Goal: Information Seeking & Learning: Check status

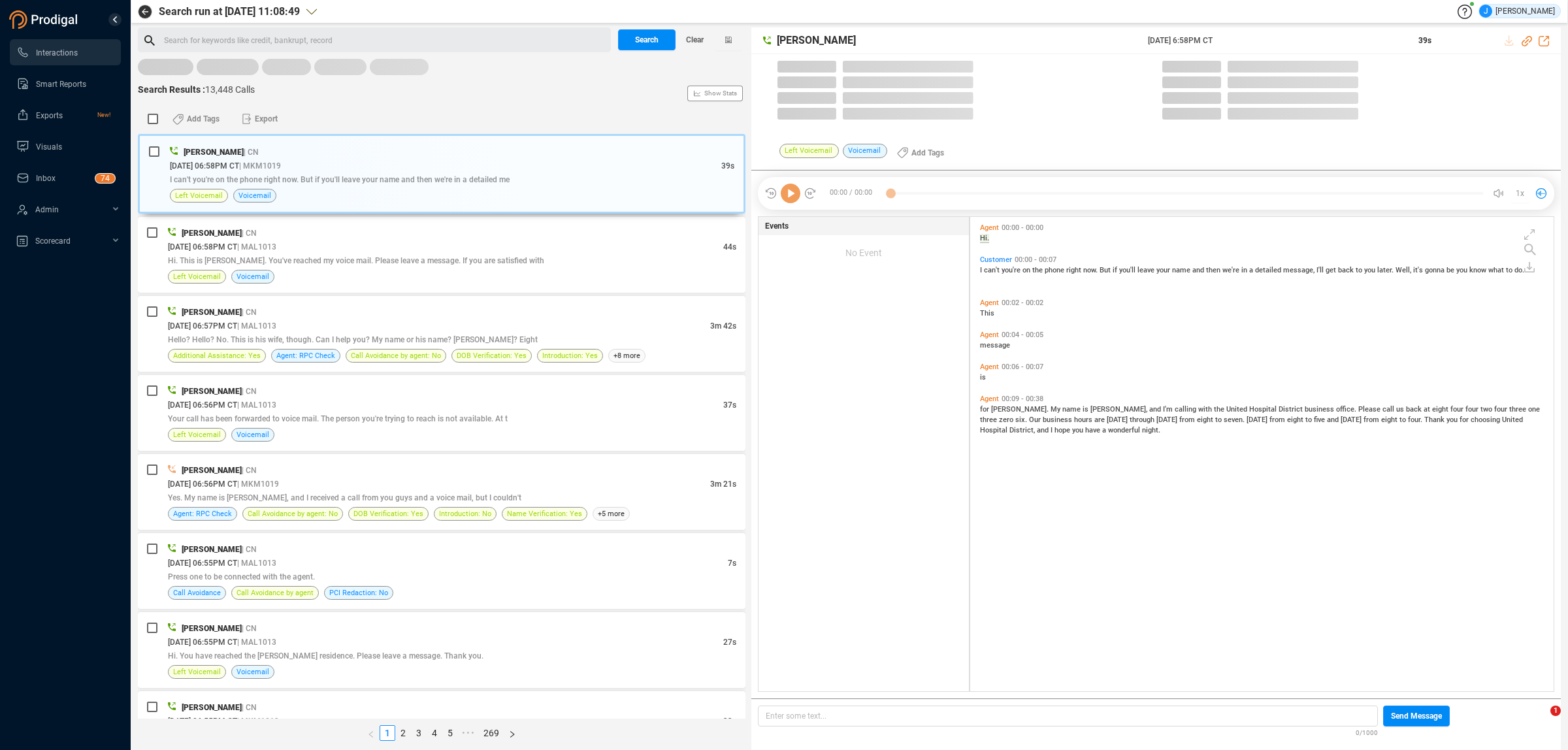
scroll to position [471, 575]
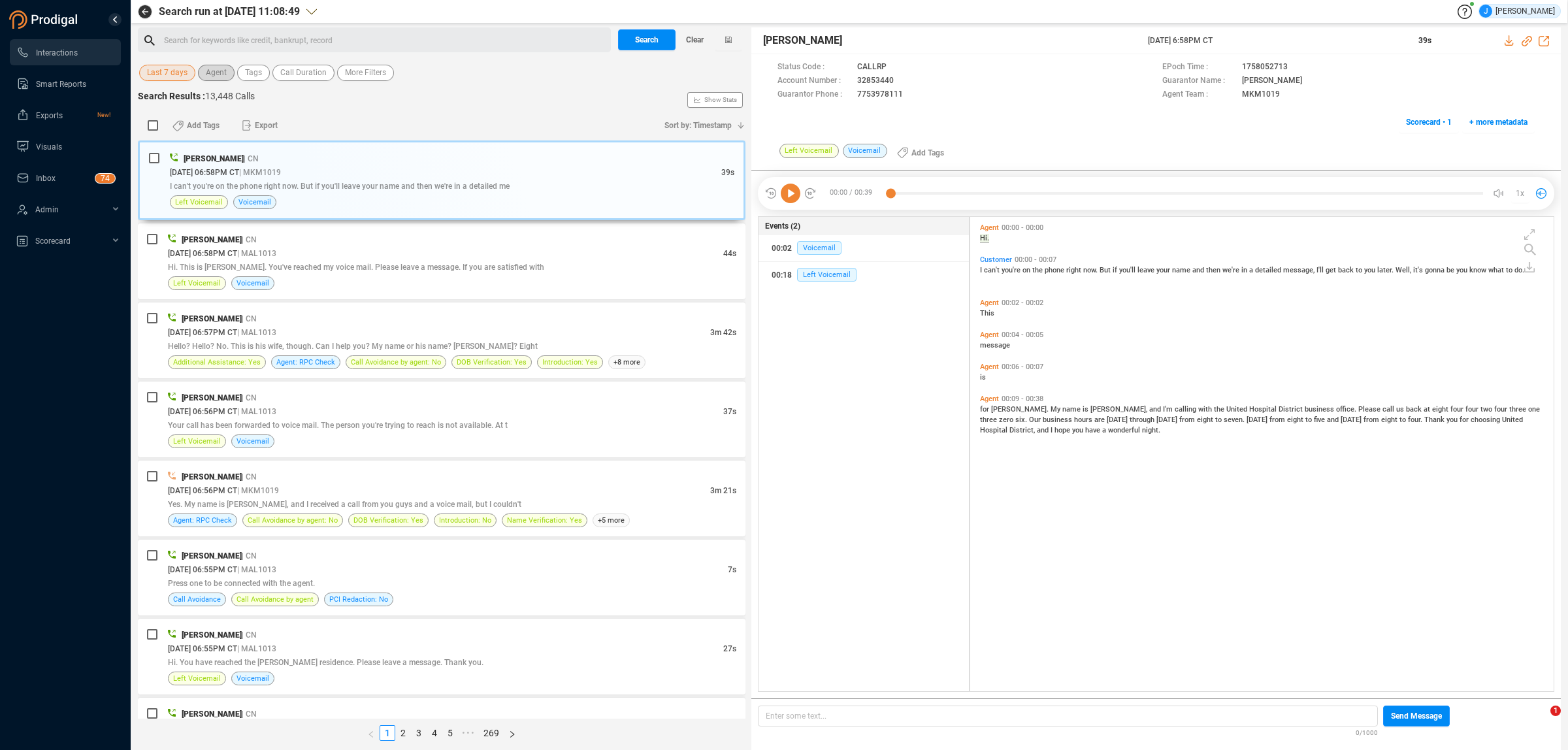
click at [222, 77] on span "Agent" at bounding box center [216, 73] width 21 height 17
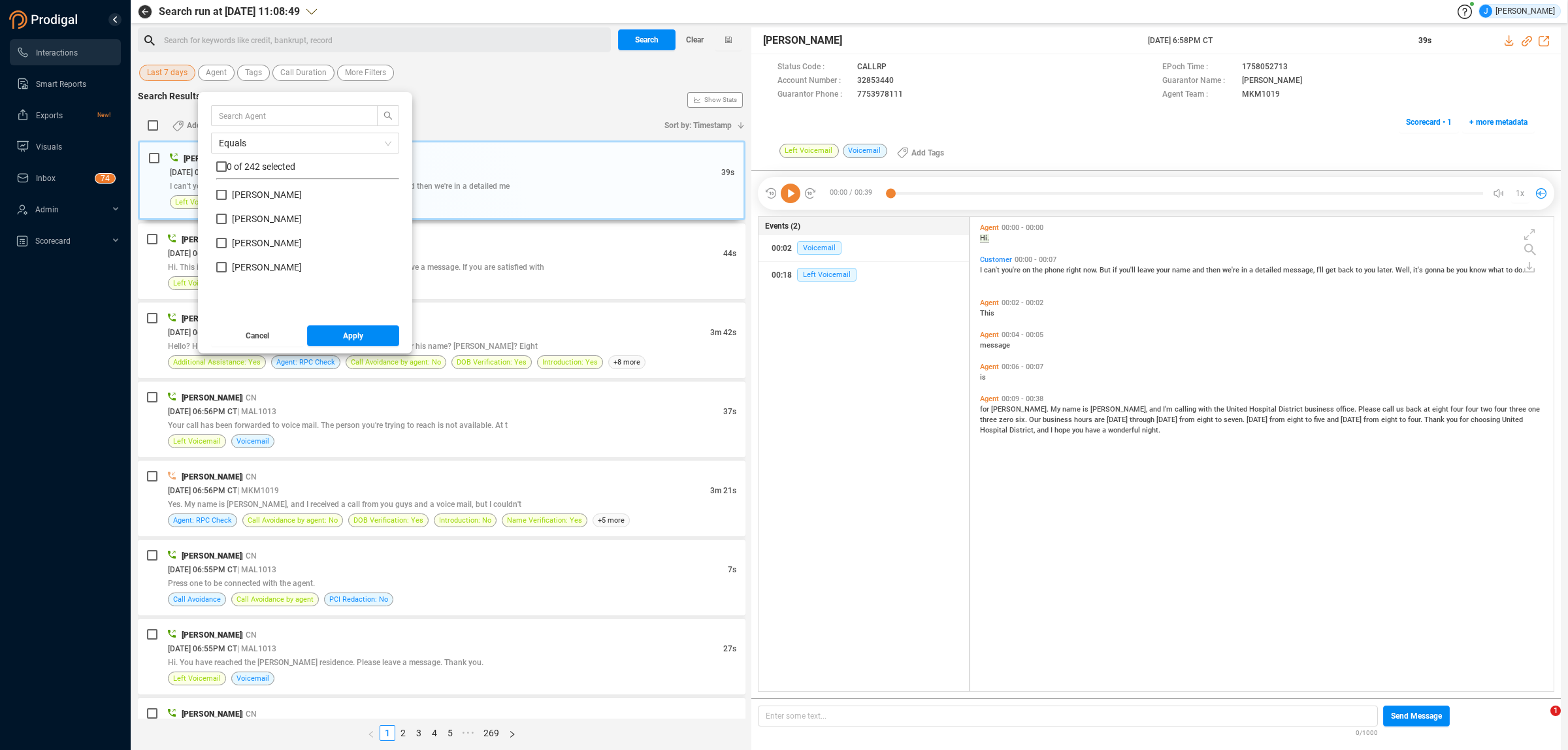
scroll to position [735, 0]
drag, startPoint x: 218, startPoint y: 305, endPoint x: 258, endPoint y: 325, distance: 44.7
click at [219, 305] on input "[PERSON_NAME]" at bounding box center [221, 307] width 10 height 10
checkbox input "true"
click at [378, 330] on button "Apply" at bounding box center [353, 336] width 93 height 21
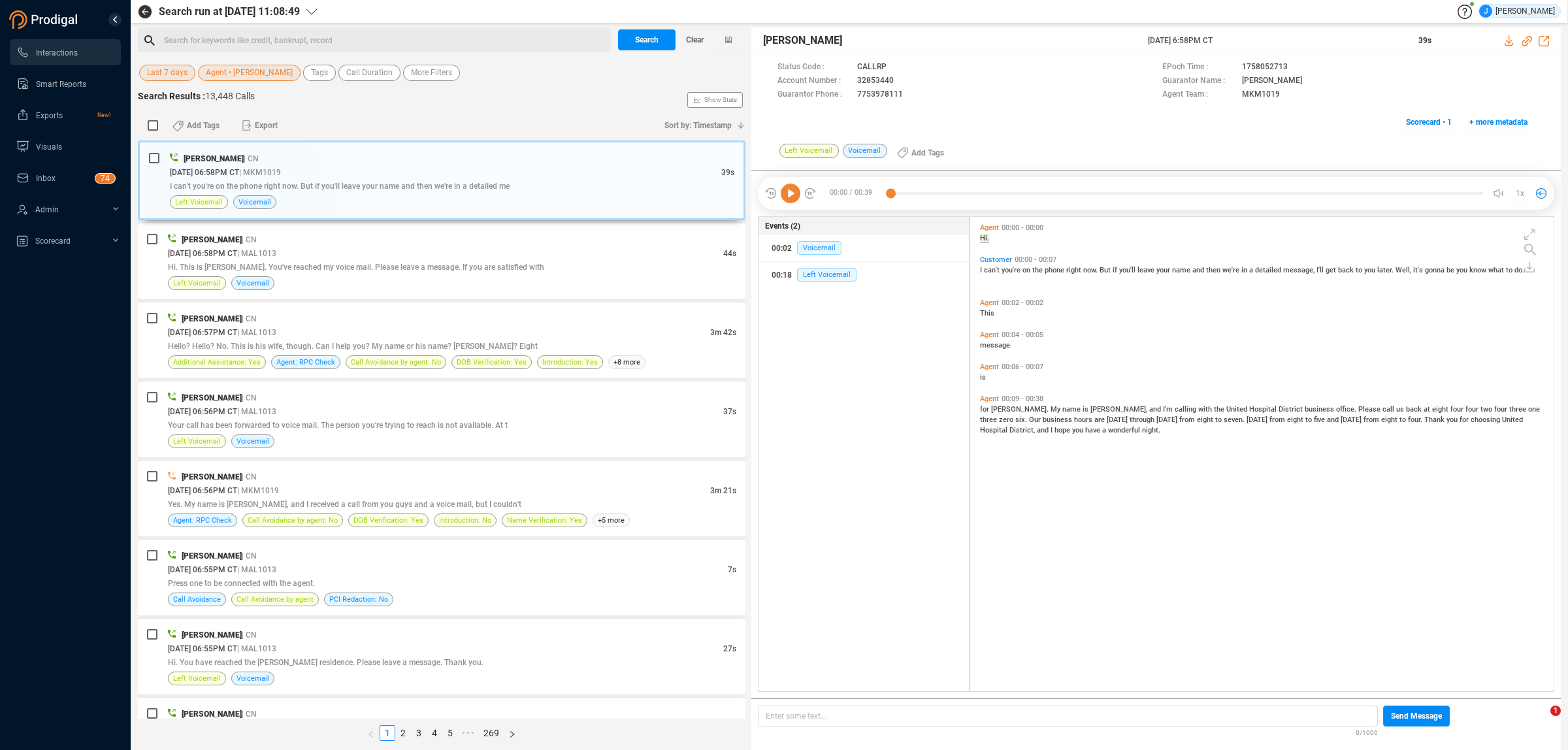
click at [172, 73] on span "Last 7 days" at bounding box center [167, 73] width 41 height 17
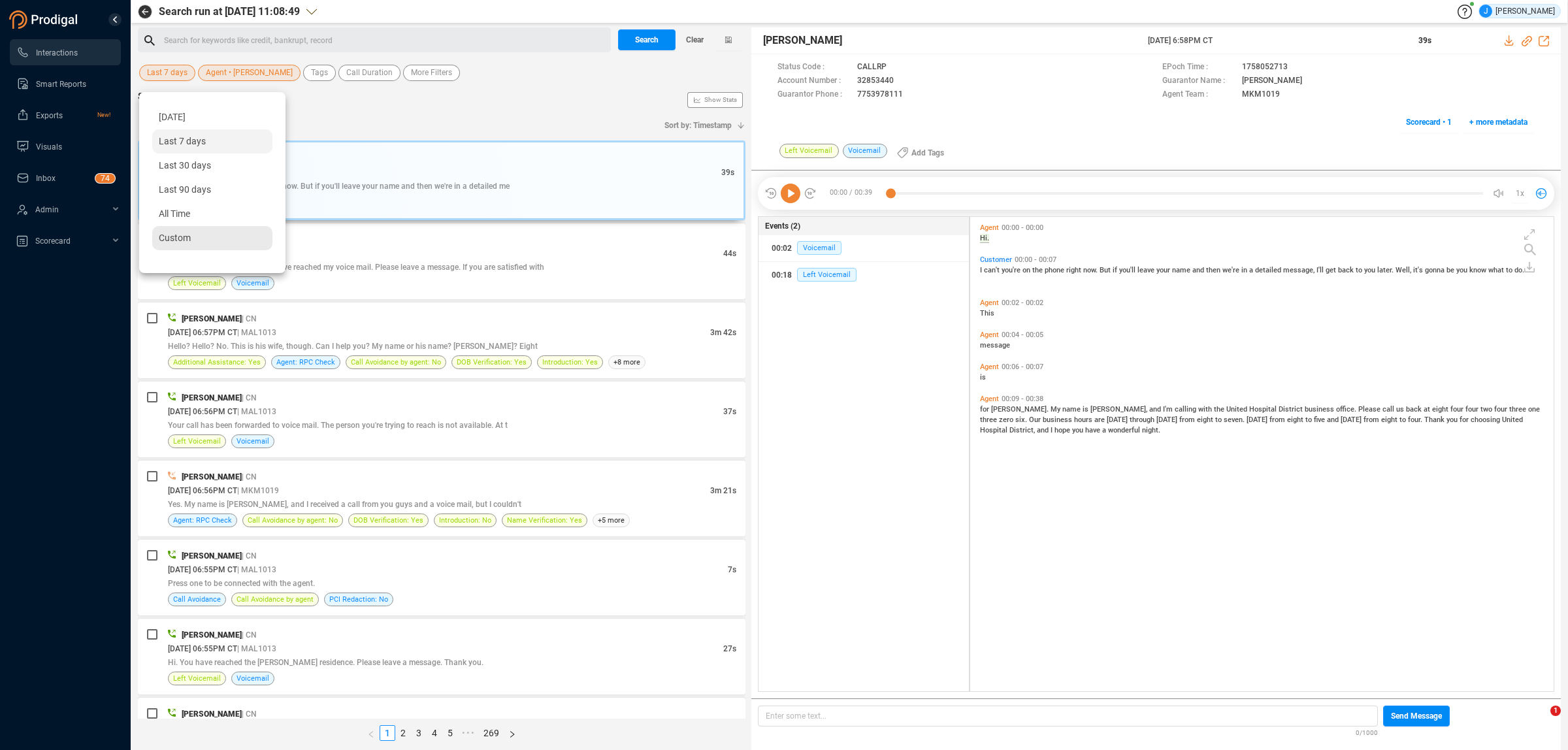
click at [172, 238] on span "Custom" at bounding box center [175, 238] width 32 height 10
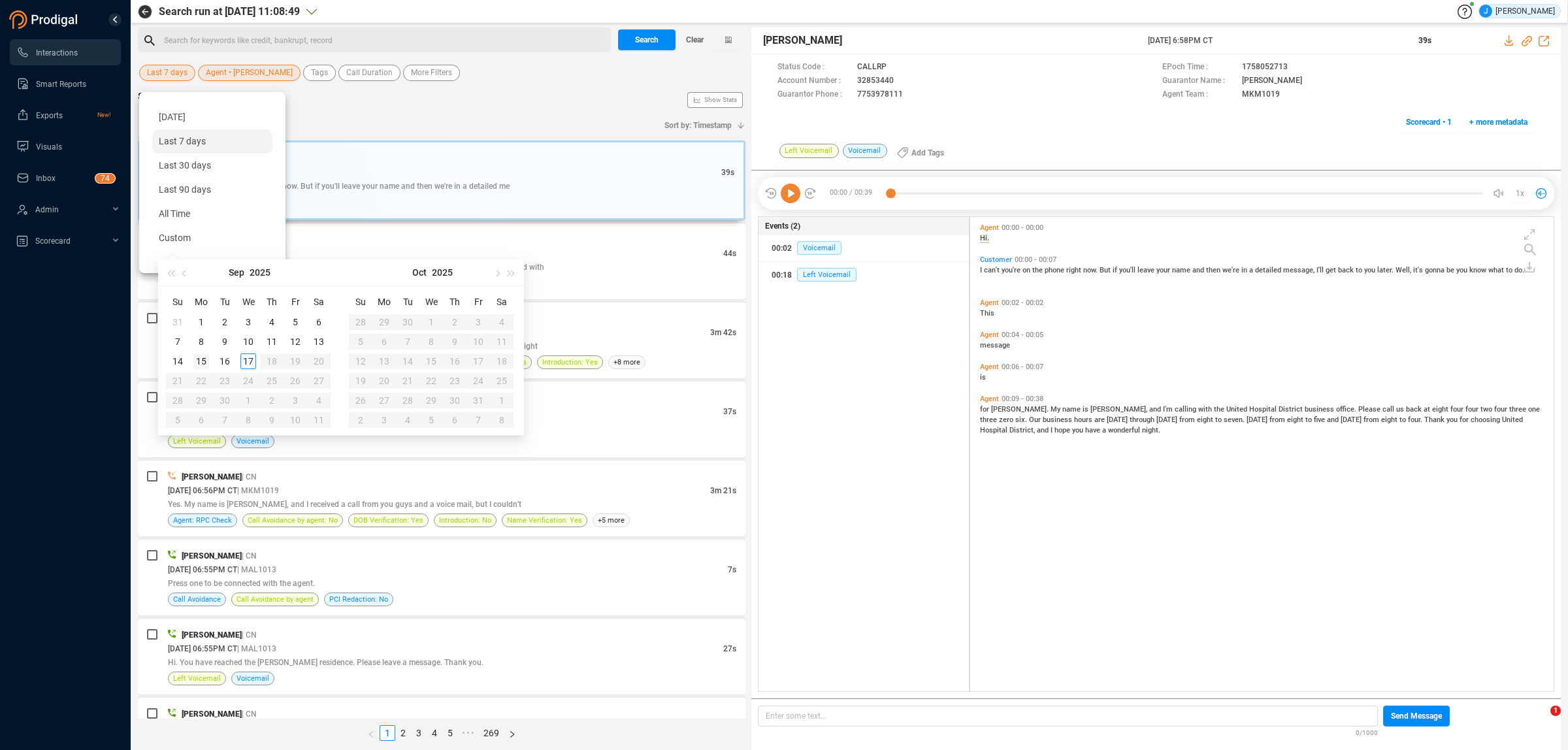
type input "[DATE]"
click at [202, 356] on div "15" at bounding box center [201, 361] width 16 height 16
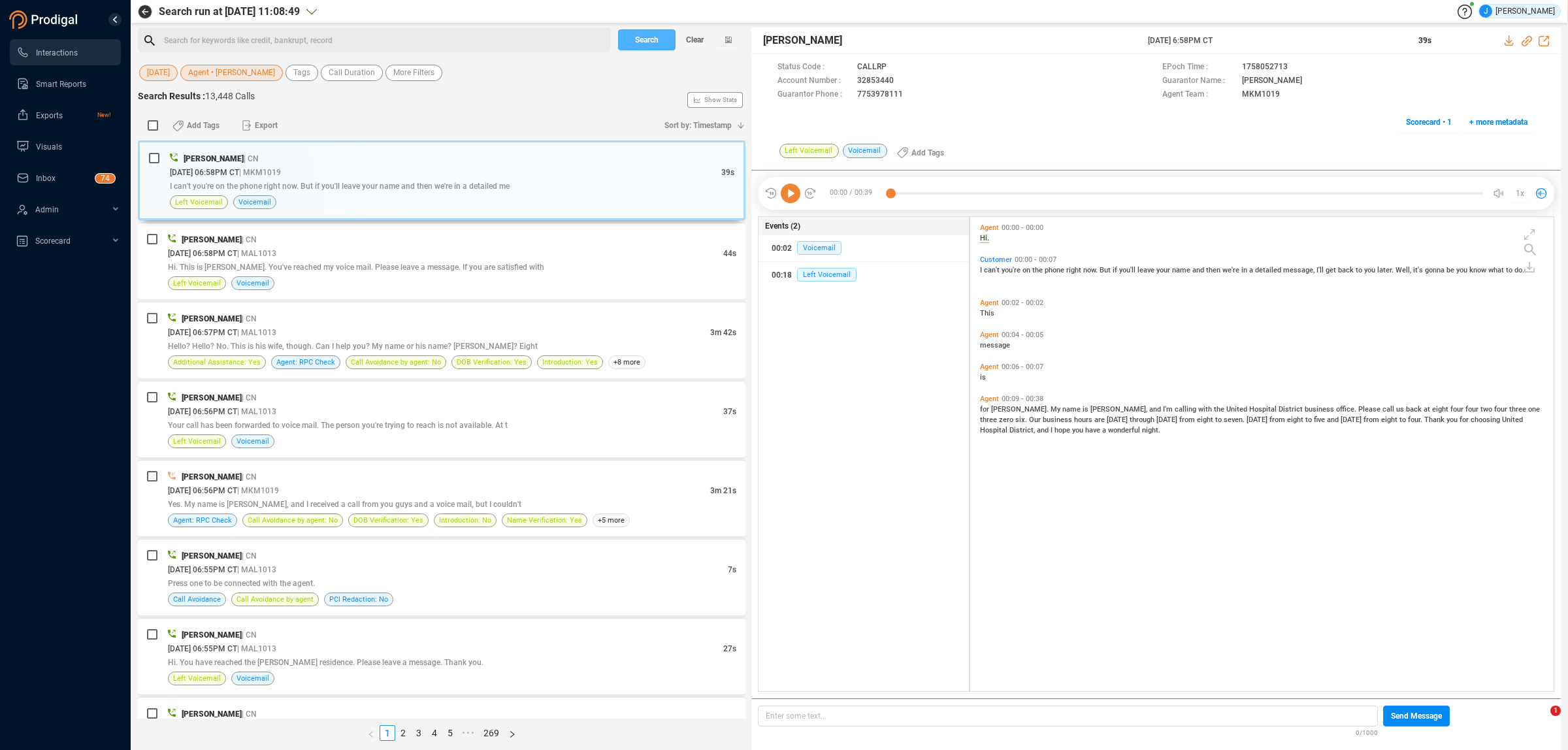
click at [644, 44] on span "Search" at bounding box center [647, 40] width 23 height 21
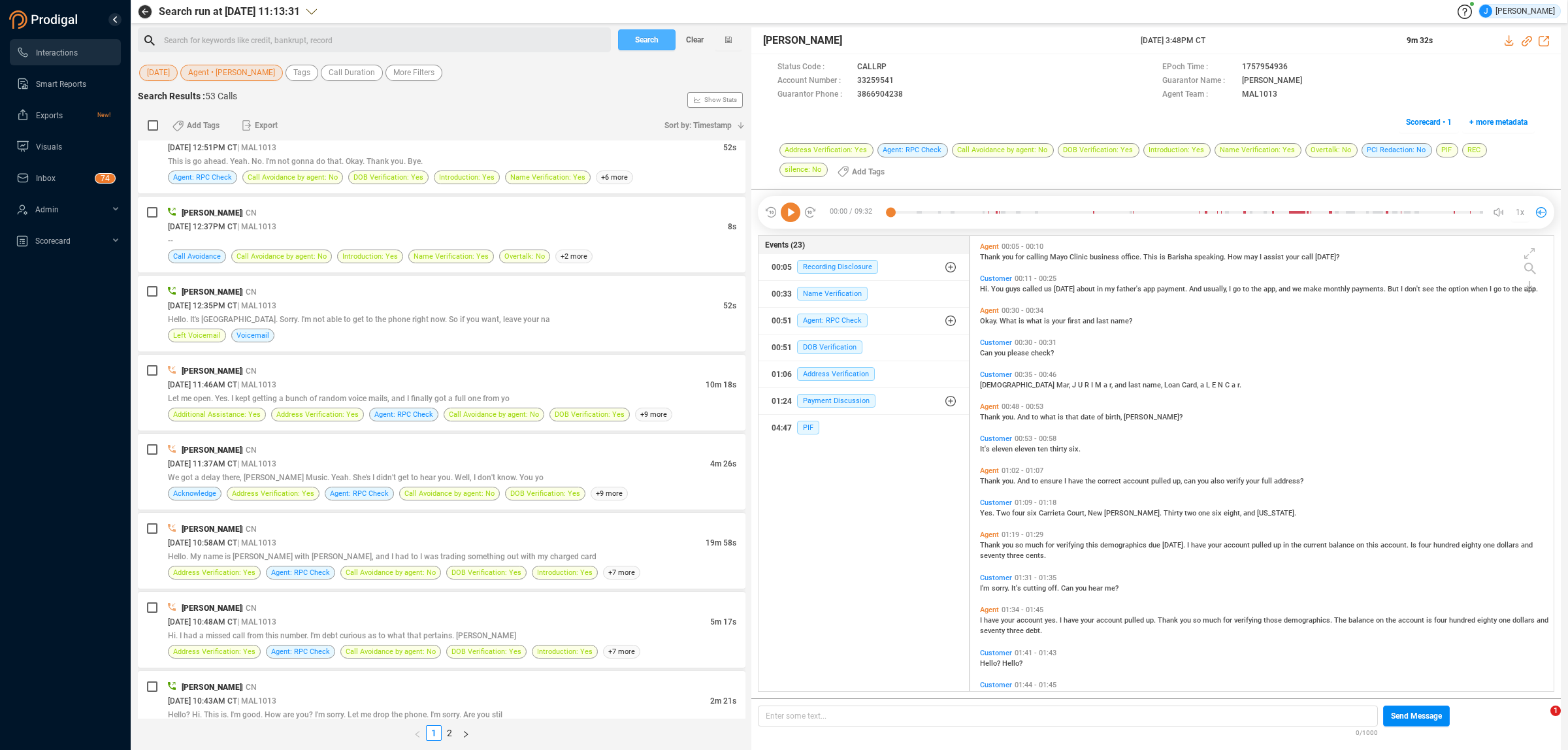
scroll to position [3021, 0]
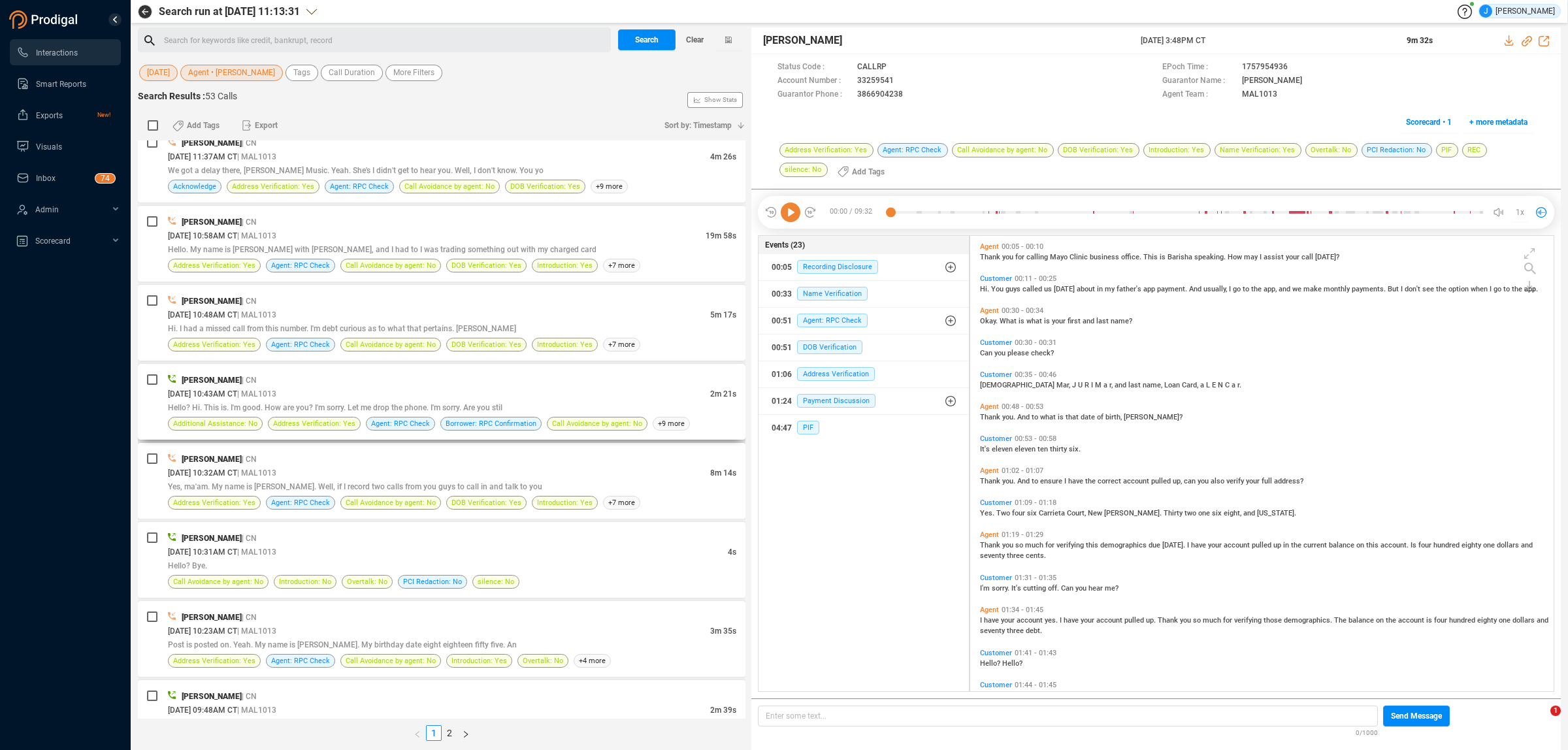
click at [405, 401] on div "[DATE] 10:43AM CT | MAL1013" at bounding box center [439, 394] width 542 height 14
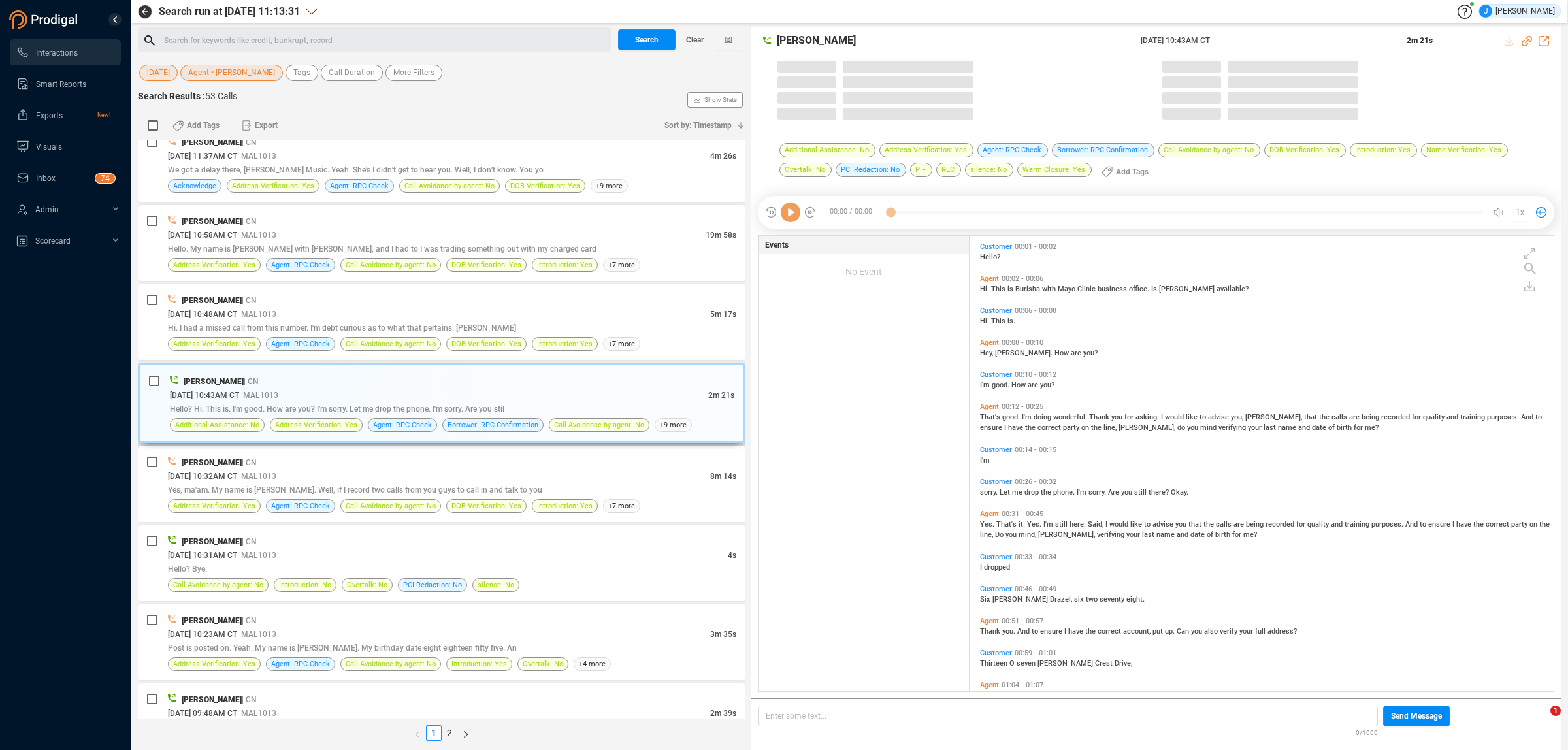
scroll to position [452, 575]
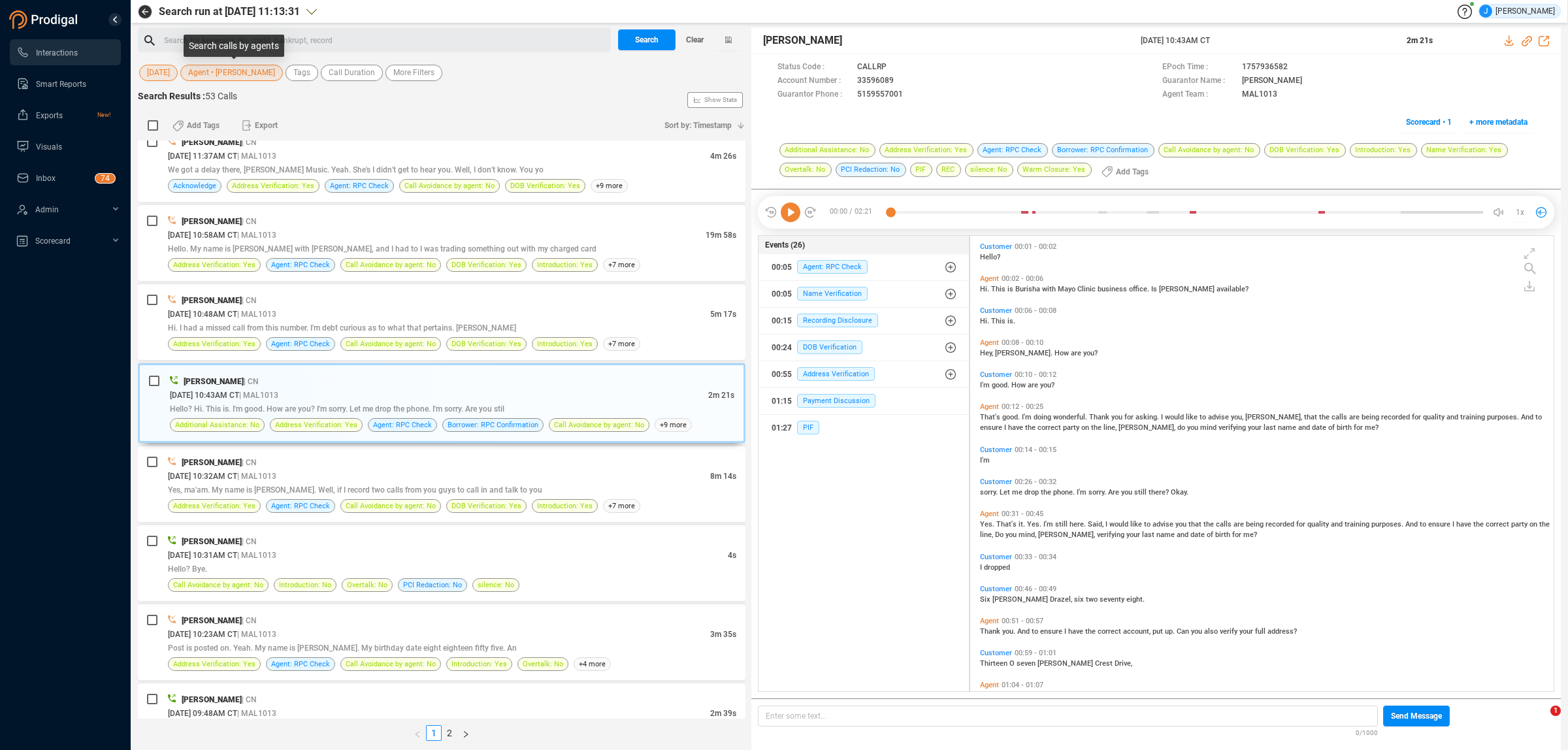
click at [249, 70] on span "Agent • [PERSON_NAME]" at bounding box center [231, 73] width 87 height 17
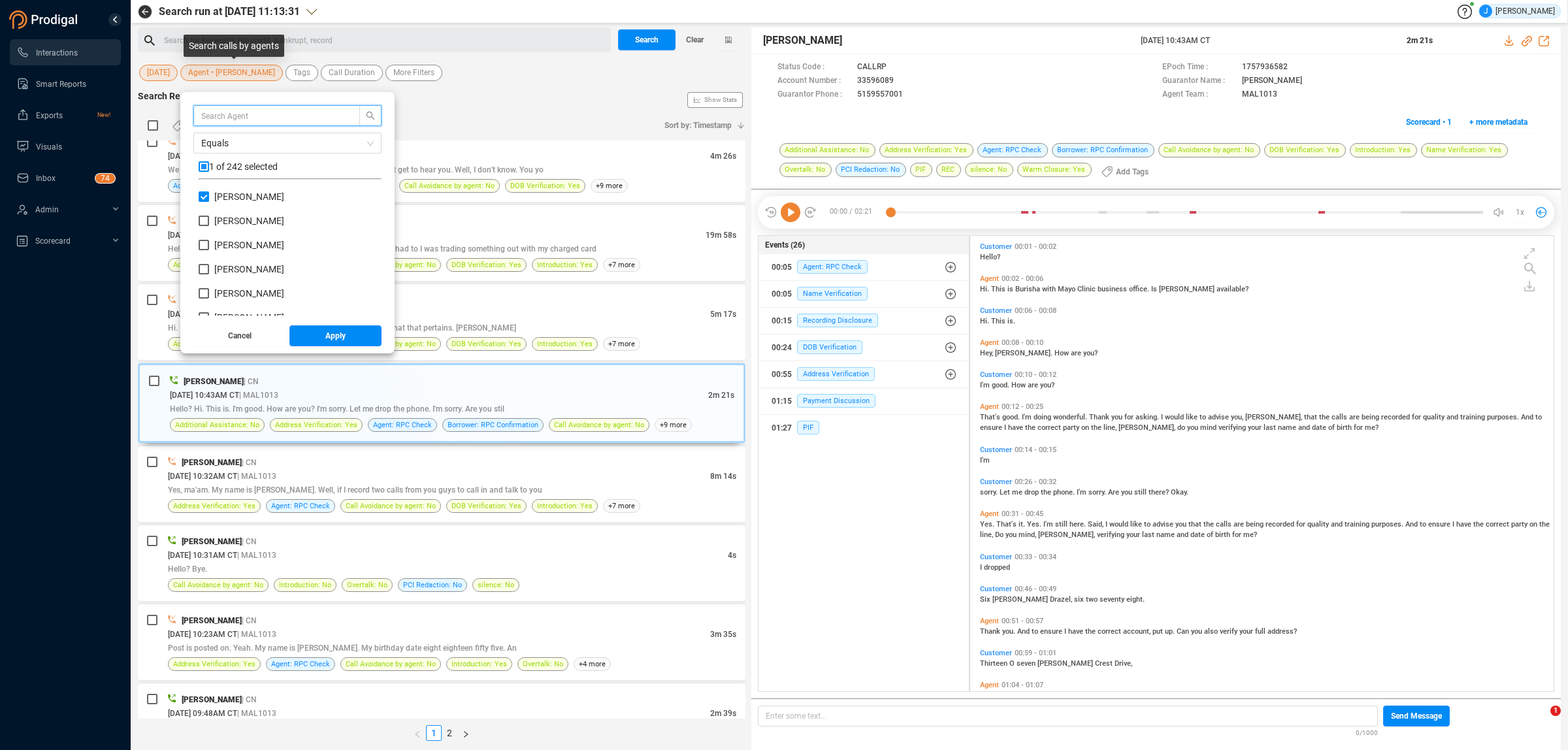
scroll to position [122, 176]
click at [207, 198] on input "[PERSON_NAME]" at bounding box center [203, 196] width 10 height 10
checkbox input "false"
click at [207, 224] on input "[PERSON_NAME]" at bounding box center [203, 221] width 10 height 10
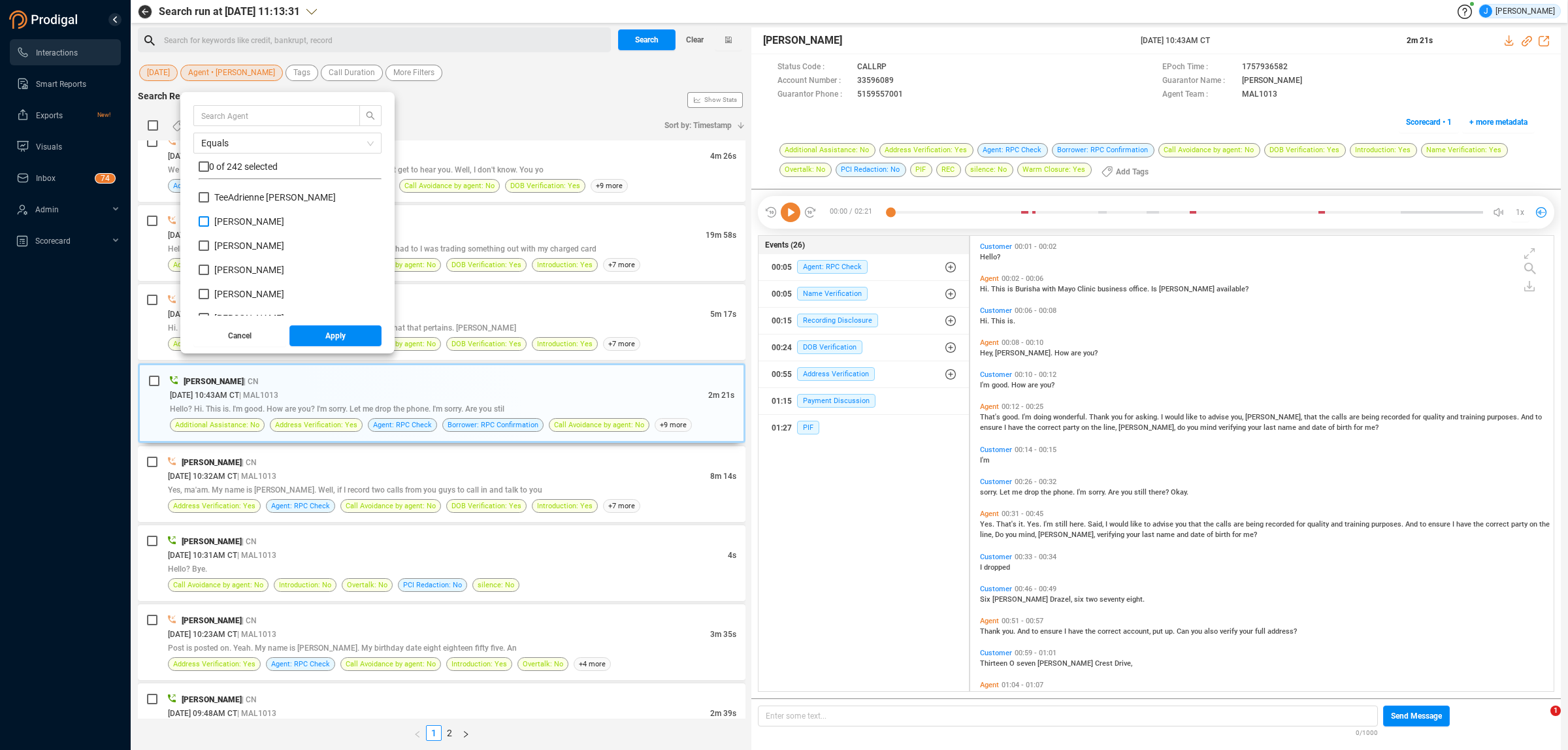
checkbox input "true"
click at [312, 337] on button "Apply" at bounding box center [336, 336] width 93 height 21
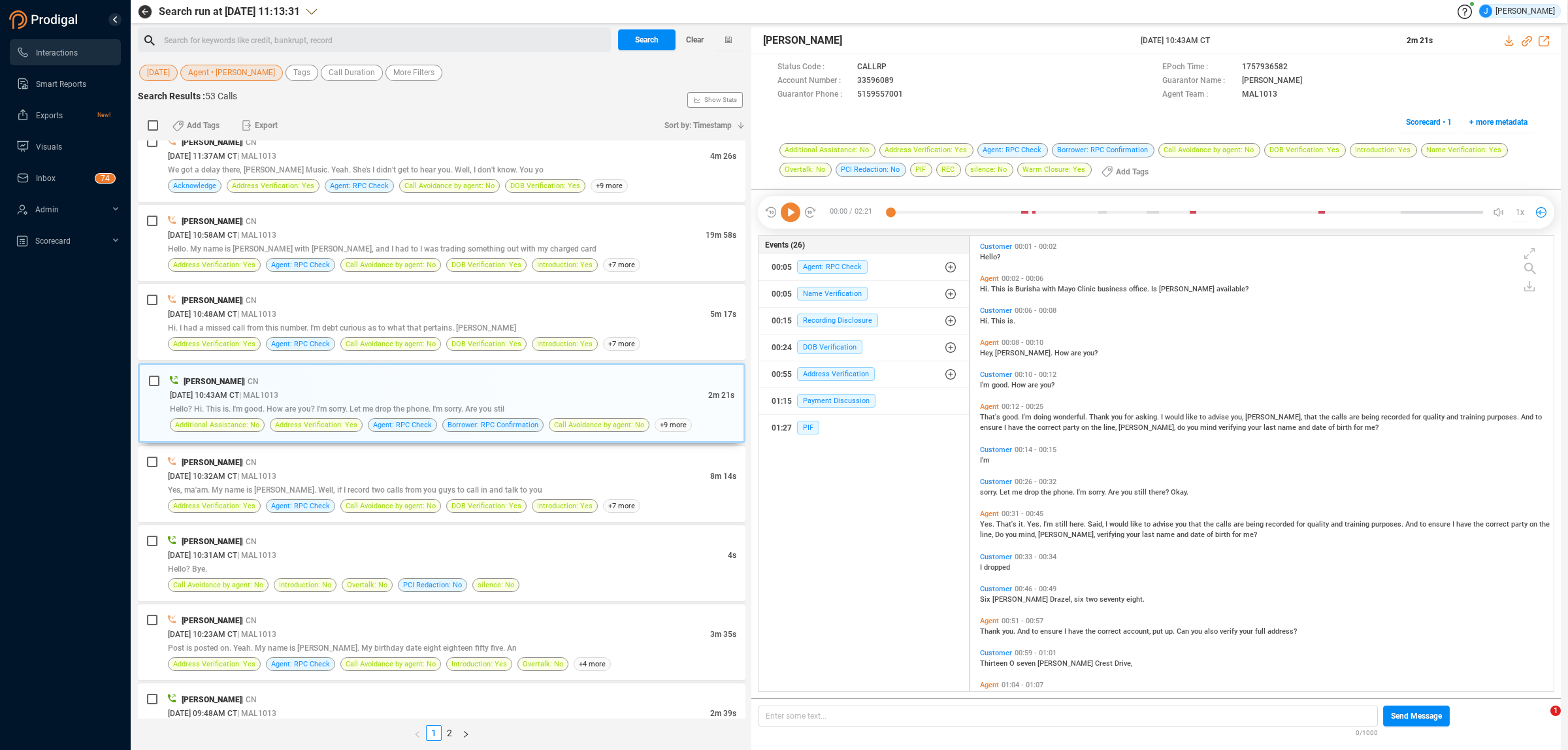
click at [169, 73] on span "[DATE]" at bounding box center [158, 73] width 23 height 17
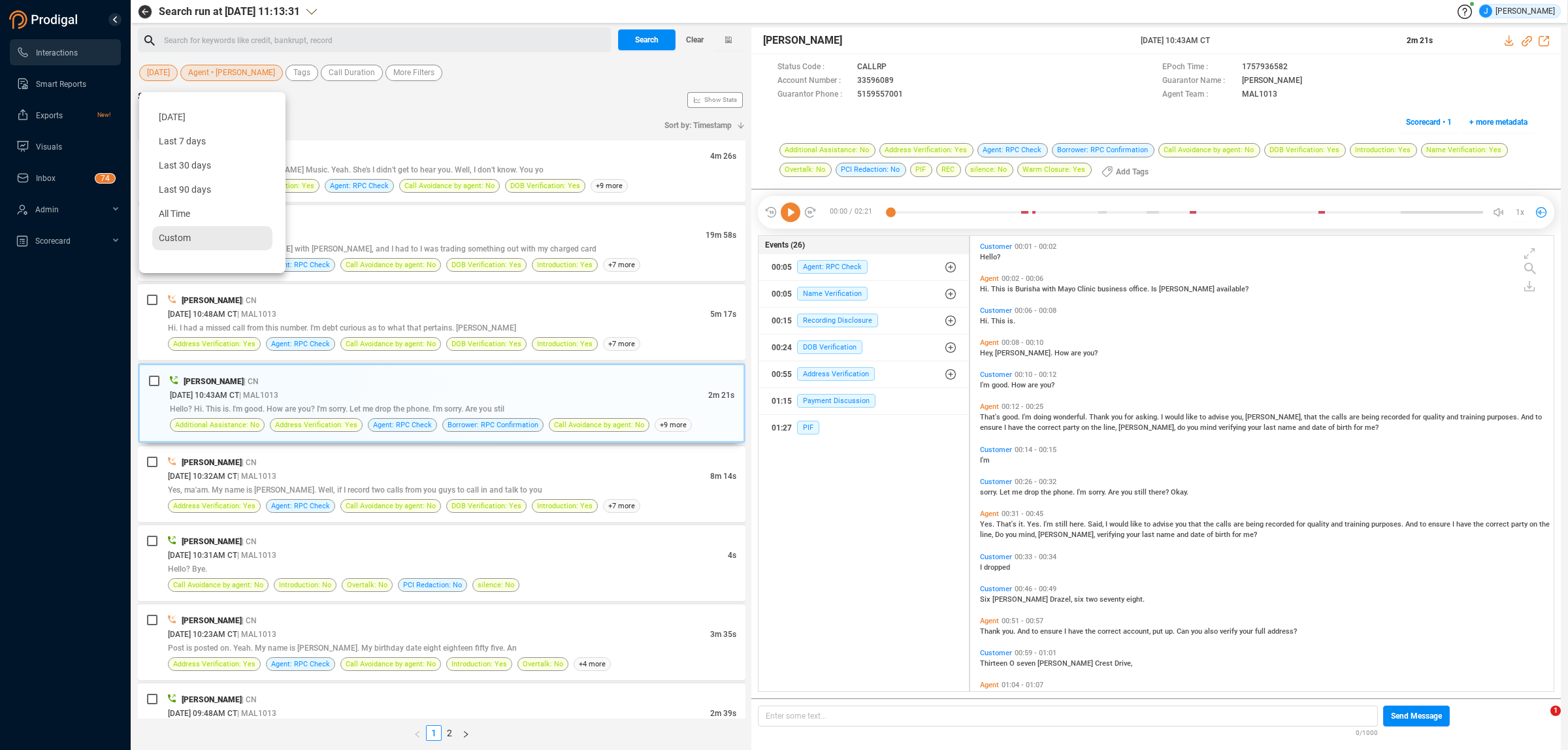
click at [194, 237] on div "Custom" at bounding box center [212, 238] width 120 height 24
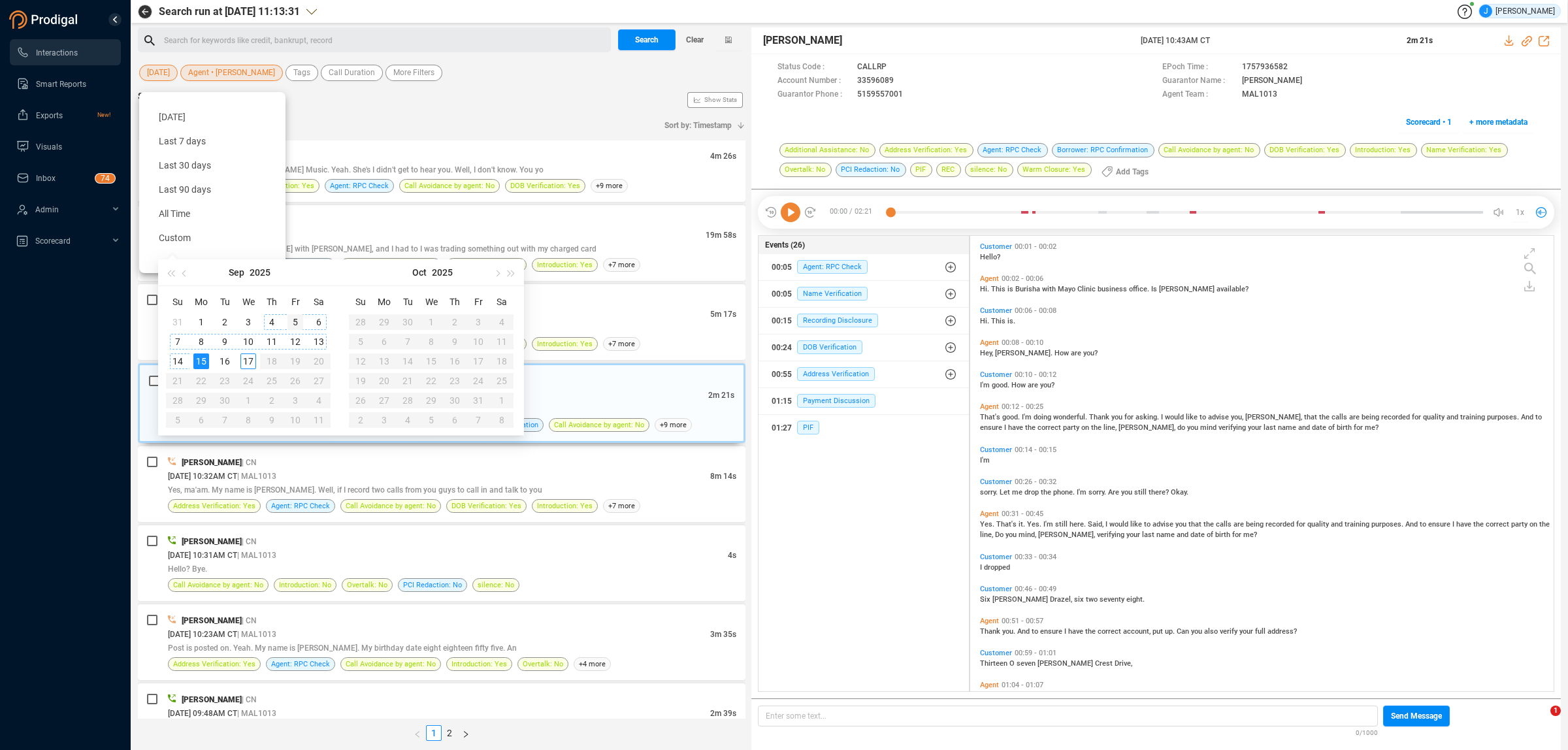
type input "[DATE]"
click at [289, 322] on div "5" at bounding box center [295, 322] width 16 height 16
click at [291, 321] on div "5" at bounding box center [295, 322] width 16 height 16
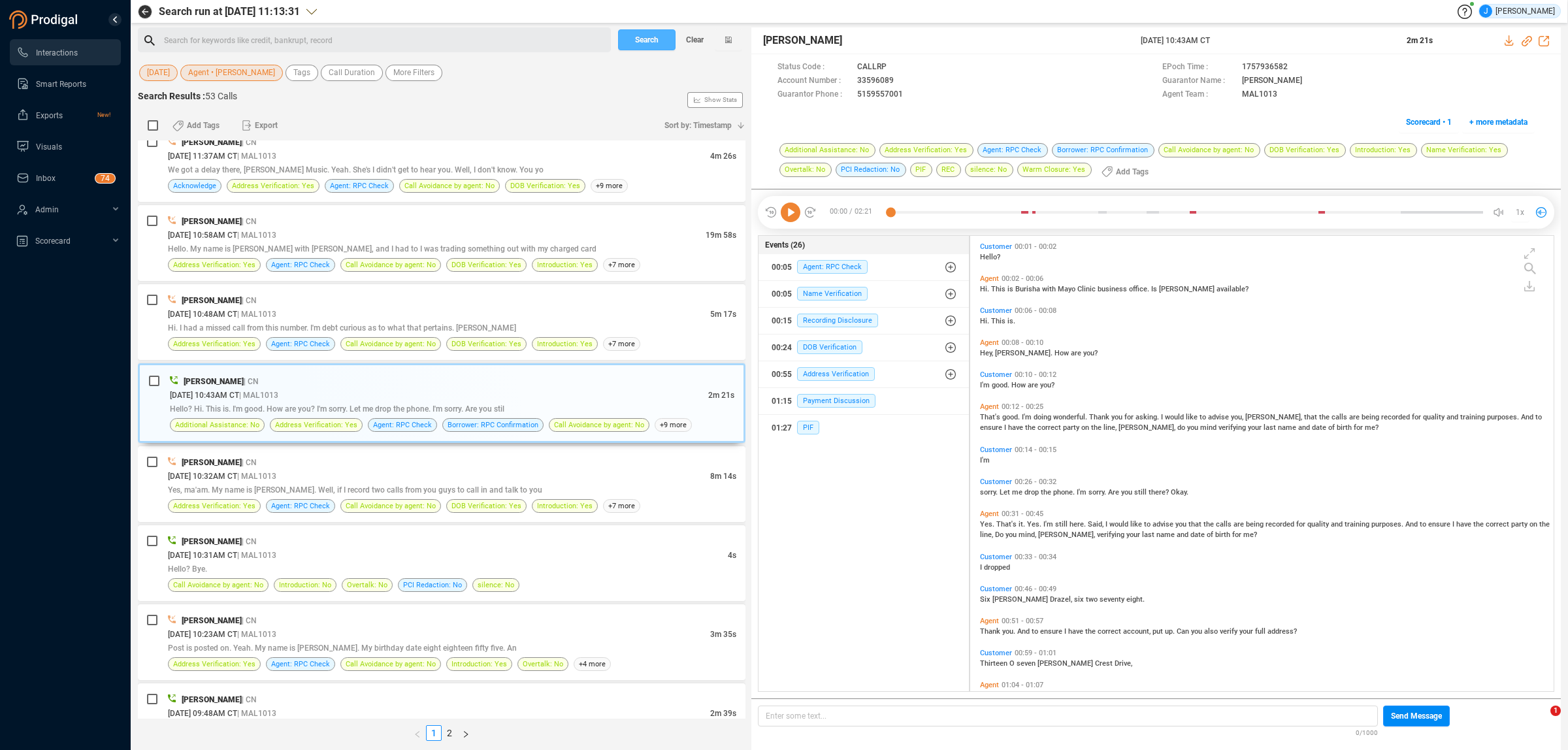
click at [628, 39] on button "Search" at bounding box center [647, 40] width 57 height 21
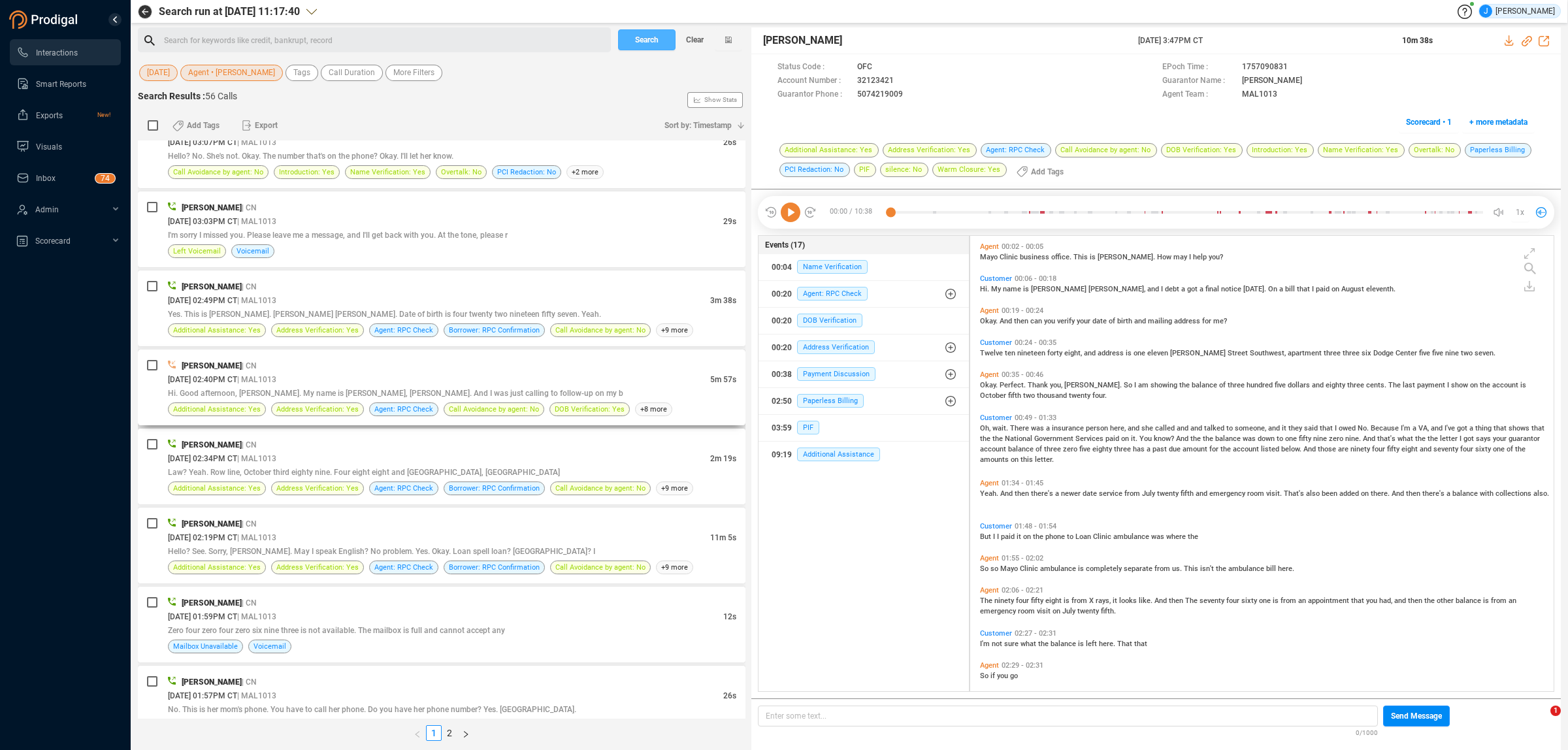
scroll to position [898, 0]
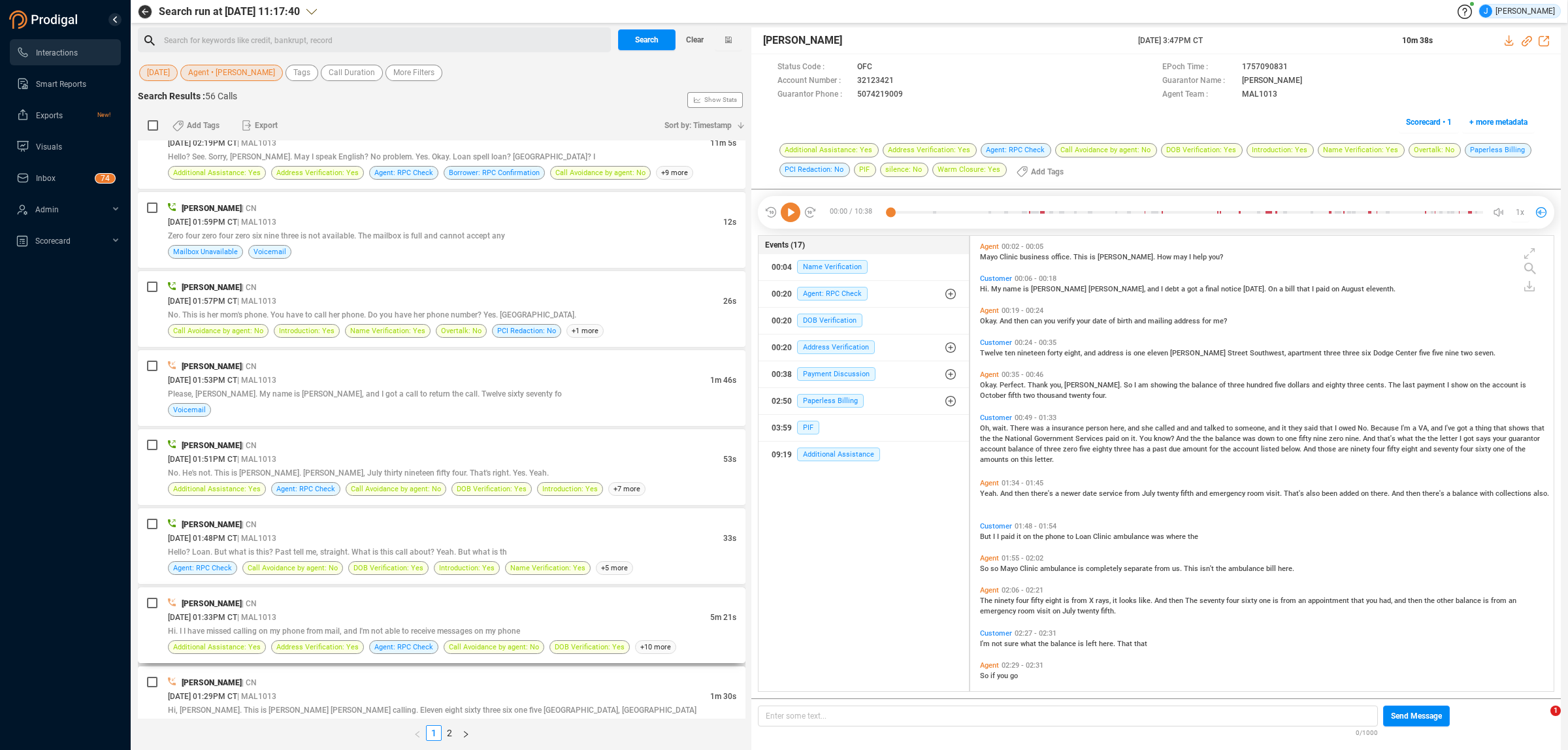
click at [276, 616] on span "| MAL1013" at bounding box center [256, 617] width 39 height 9
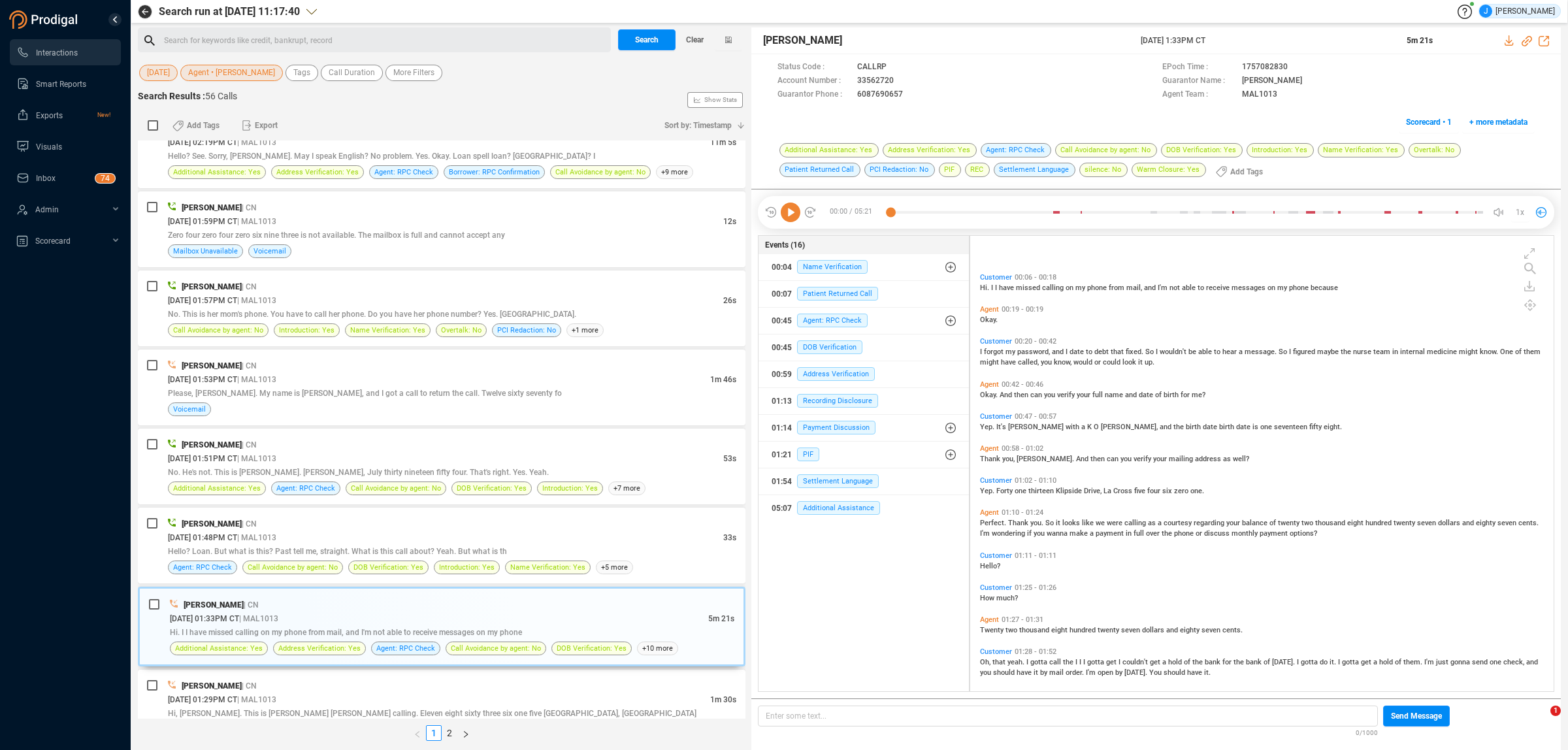
scroll to position [0, 0]
click at [972, 95] on span at bounding box center [1028, 95] width 245 height 14
click at [161, 79] on span "[DATE]" at bounding box center [158, 73] width 23 height 17
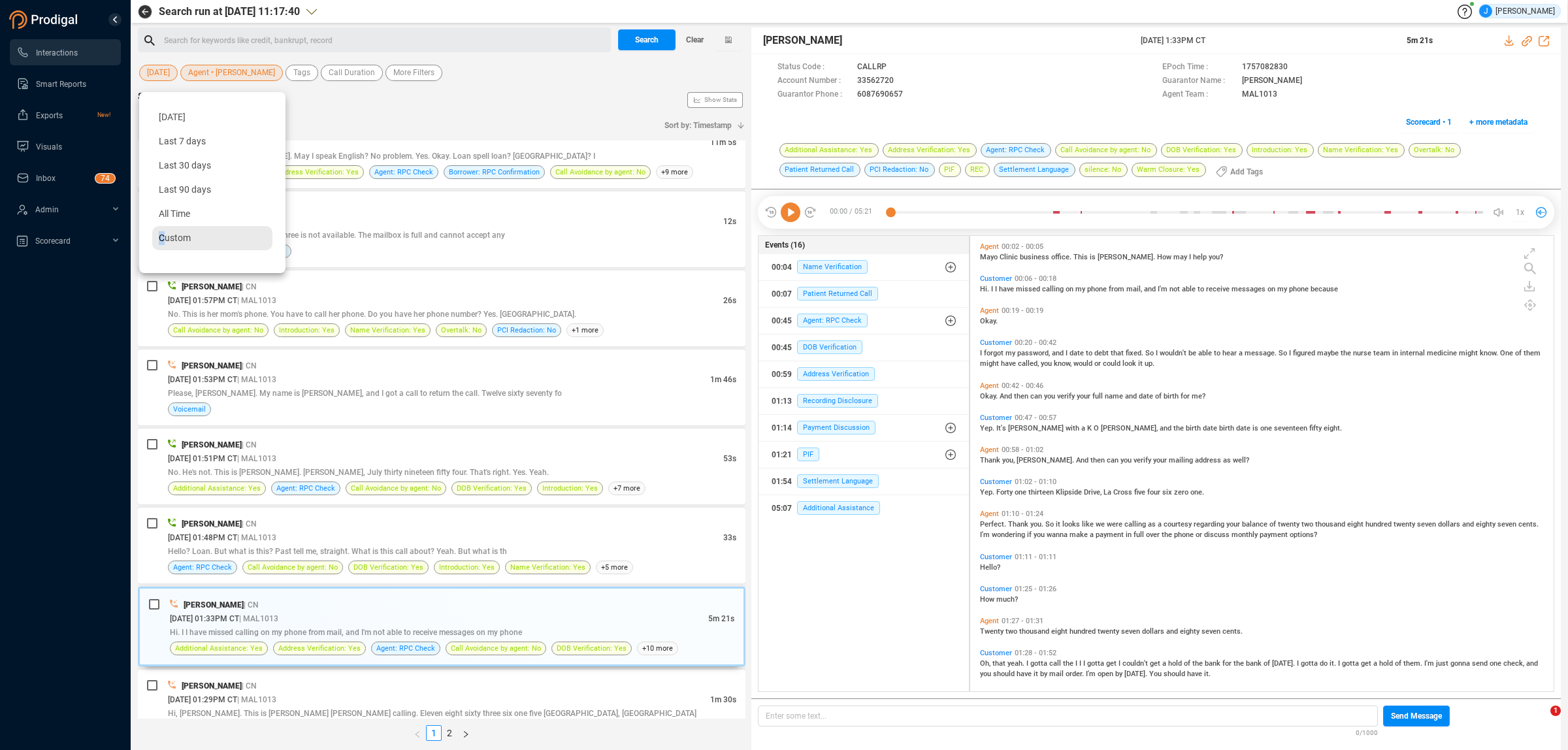
click at [162, 244] on div "Custom" at bounding box center [212, 238] width 120 height 24
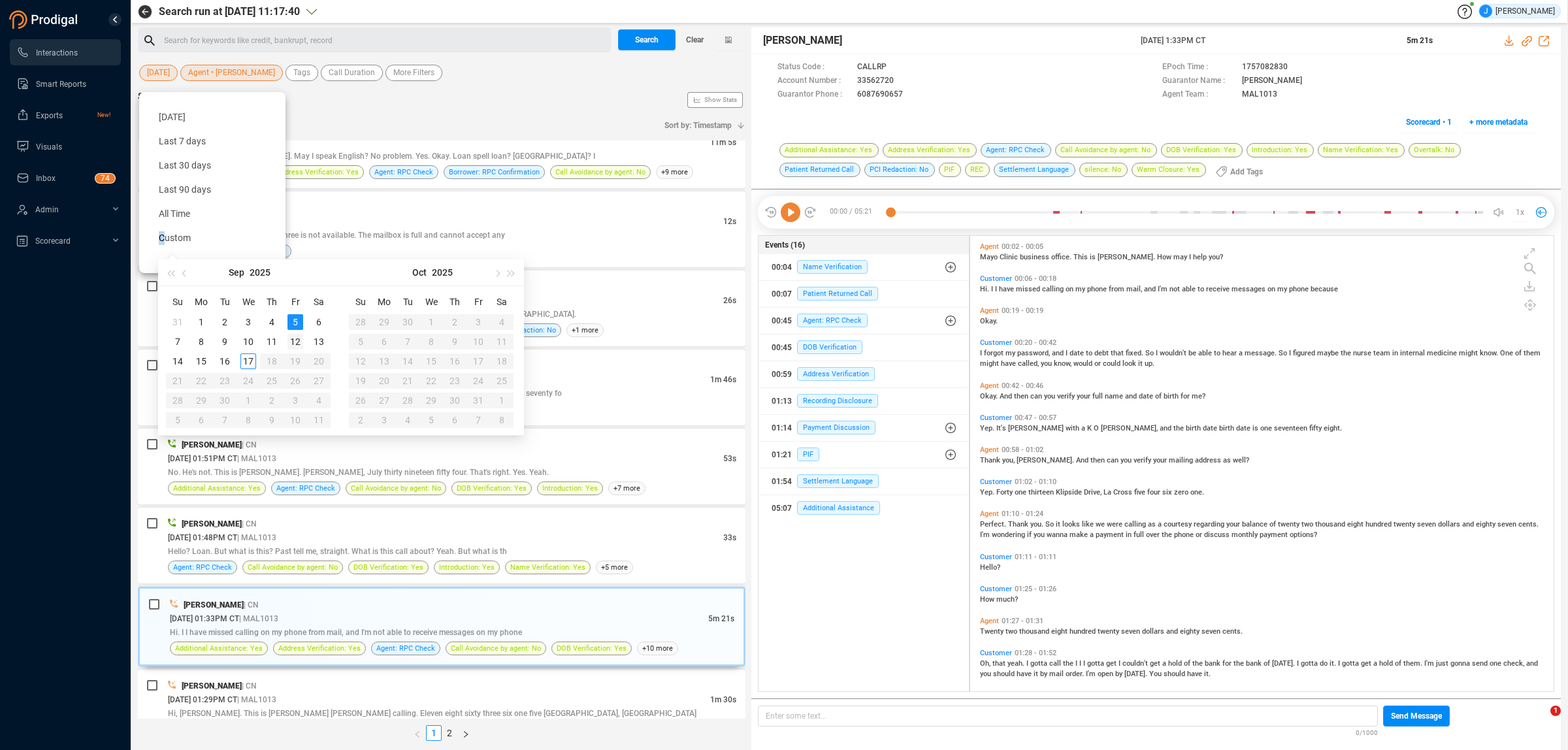
type input "[DATE]"
click at [297, 343] on div "12" at bounding box center [295, 341] width 16 height 16
click at [292, 342] on div "12" at bounding box center [295, 341] width 16 height 16
type input "[DATE]"
click at [292, 342] on div "12" at bounding box center [295, 341] width 16 height 16
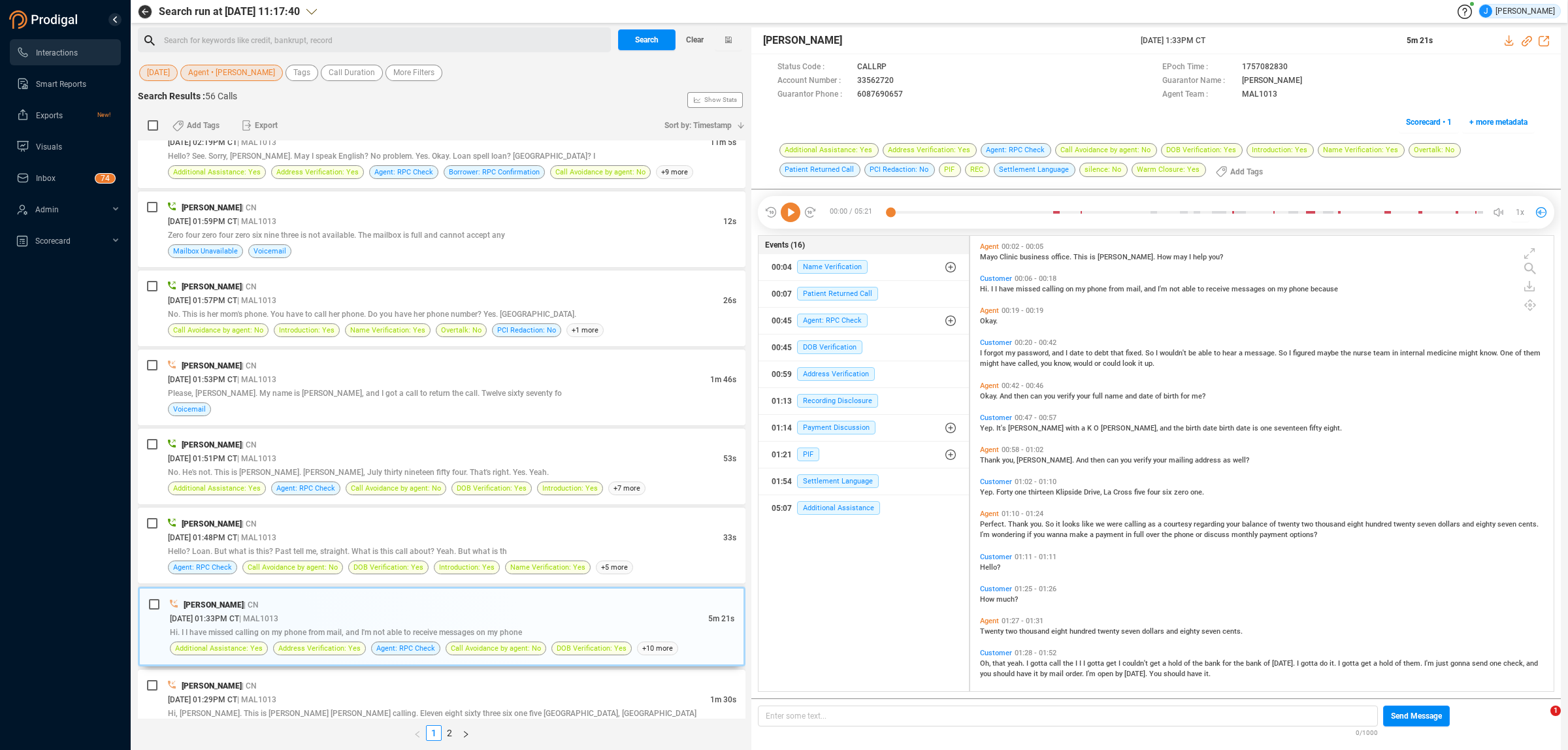
click at [249, 70] on span "Agent • [PERSON_NAME]" at bounding box center [231, 73] width 87 height 17
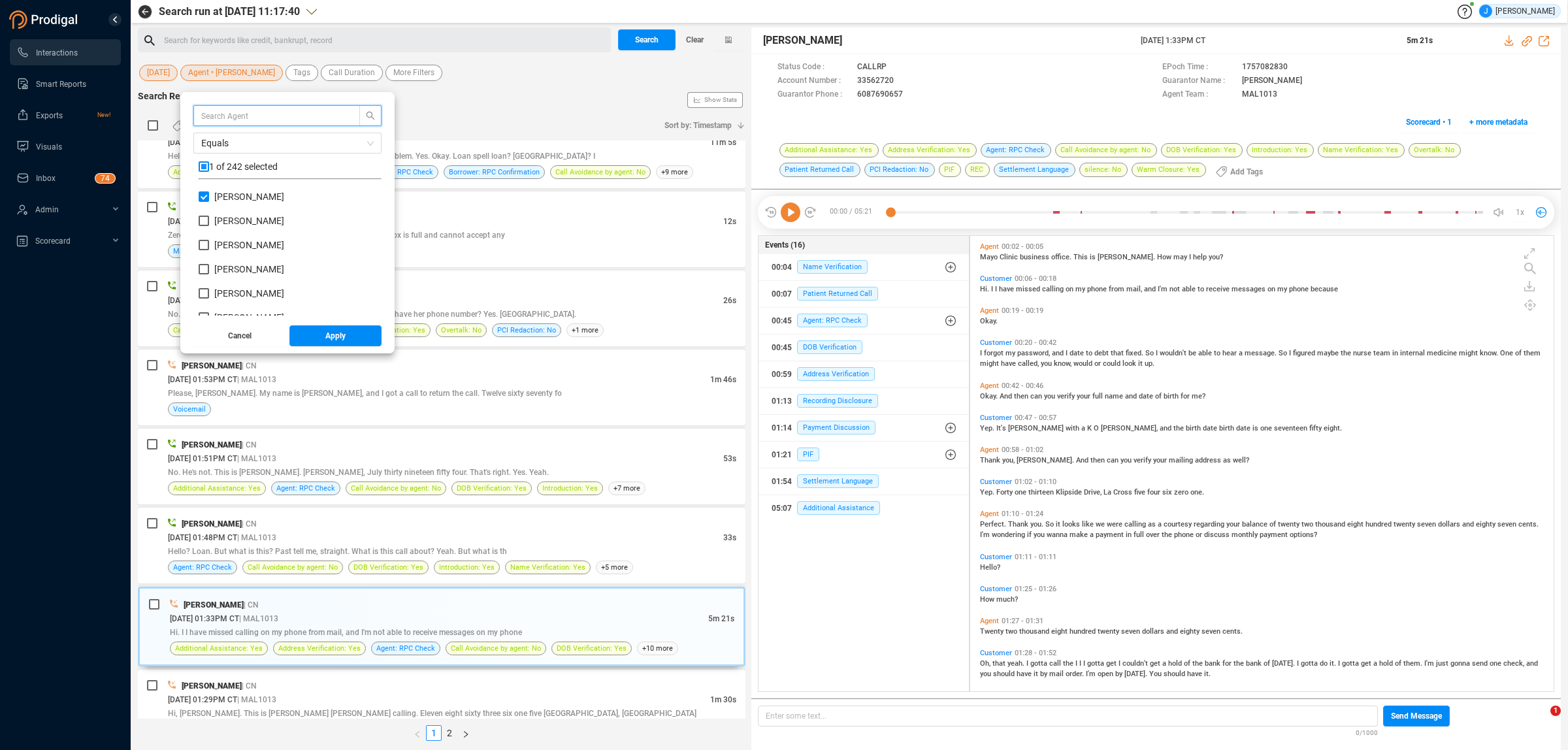
scroll to position [122, 176]
click at [202, 198] on input "[PERSON_NAME]" at bounding box center [203, 196] width 10 height 10
checkbox input "false"
click at [207, 269] on input "[PERSON_NAME]" at bounding box center [203, 269] width 10 height 10
checkbox input "true"
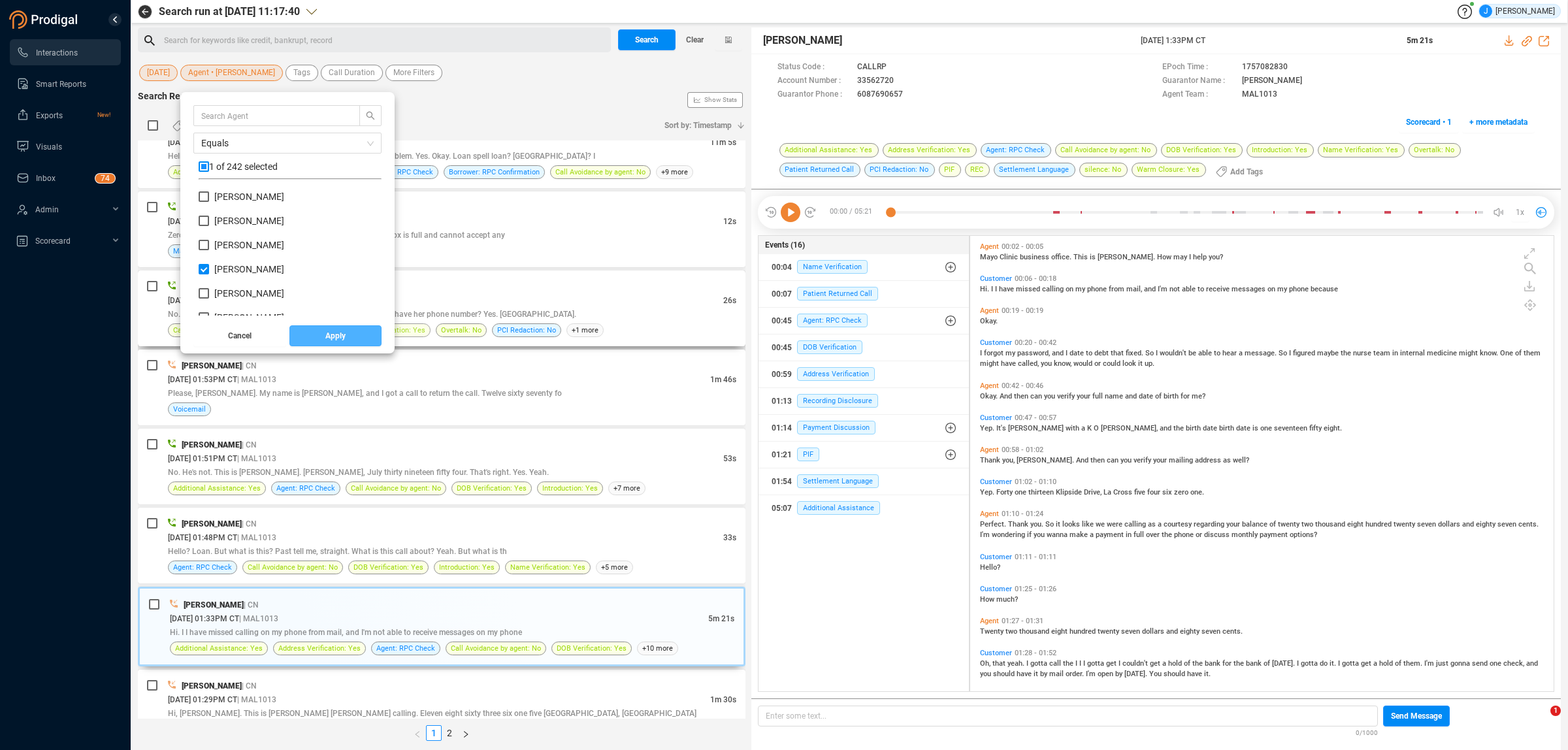
click at [357, 338] on button "Apply" at bounding box center [336, 336] width 93 height 21
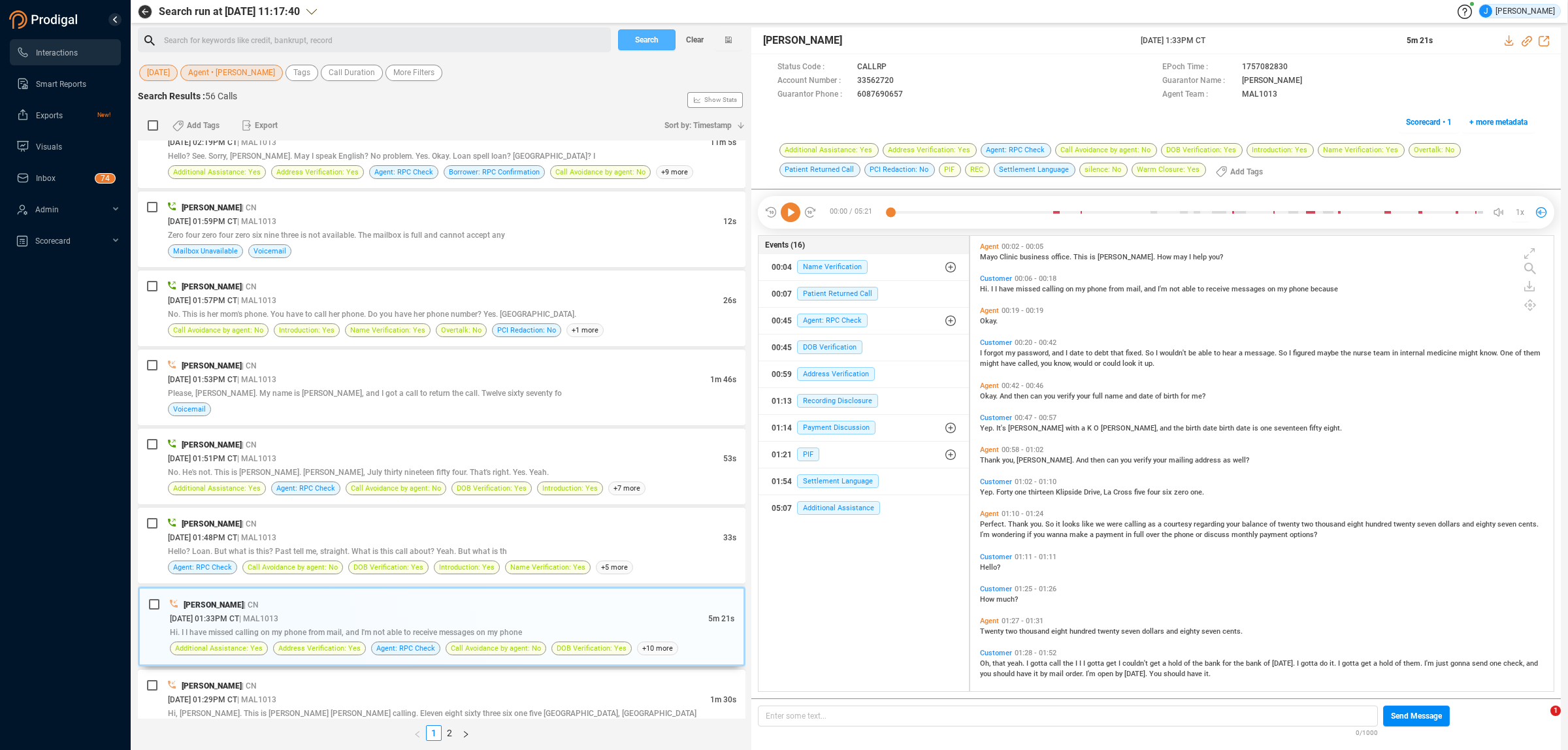
click at [650, 30] on span "Search" at bounding box center [647, 40] width 23 height 21
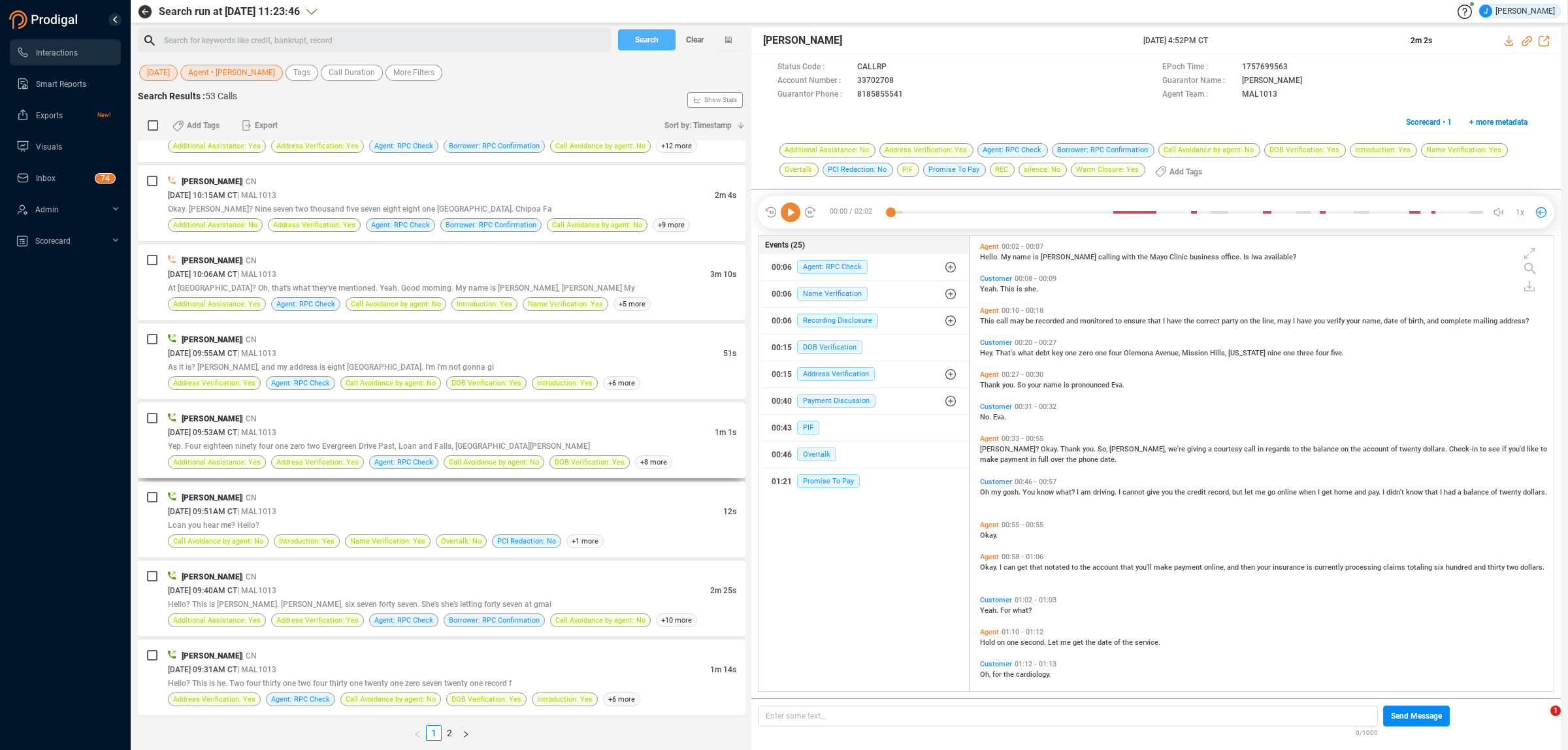
scroll to position [3390, 0]
click at [455, 729] on link "2" at bounding box center [449, 733] width 15 height 15
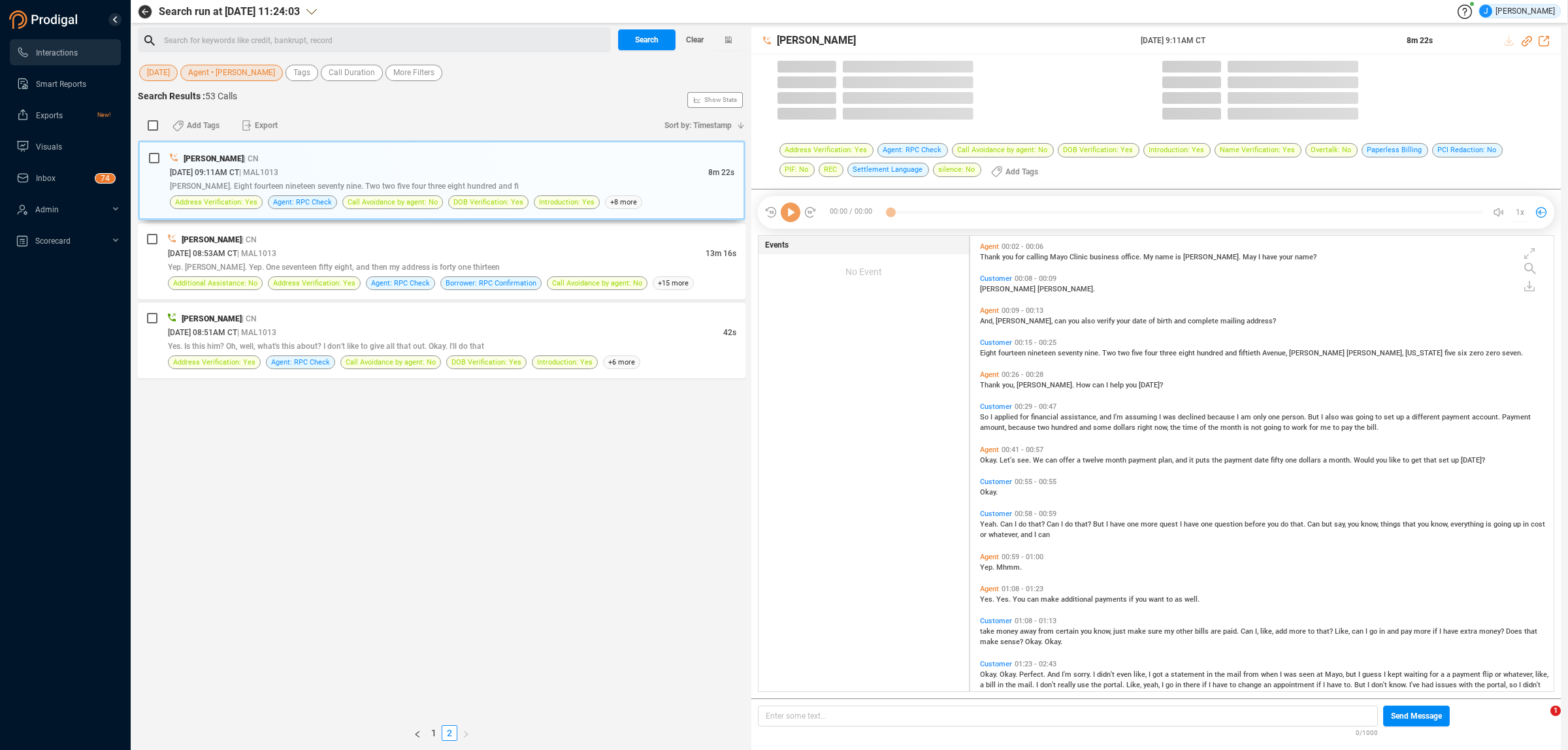
scroll to position [452, 575]
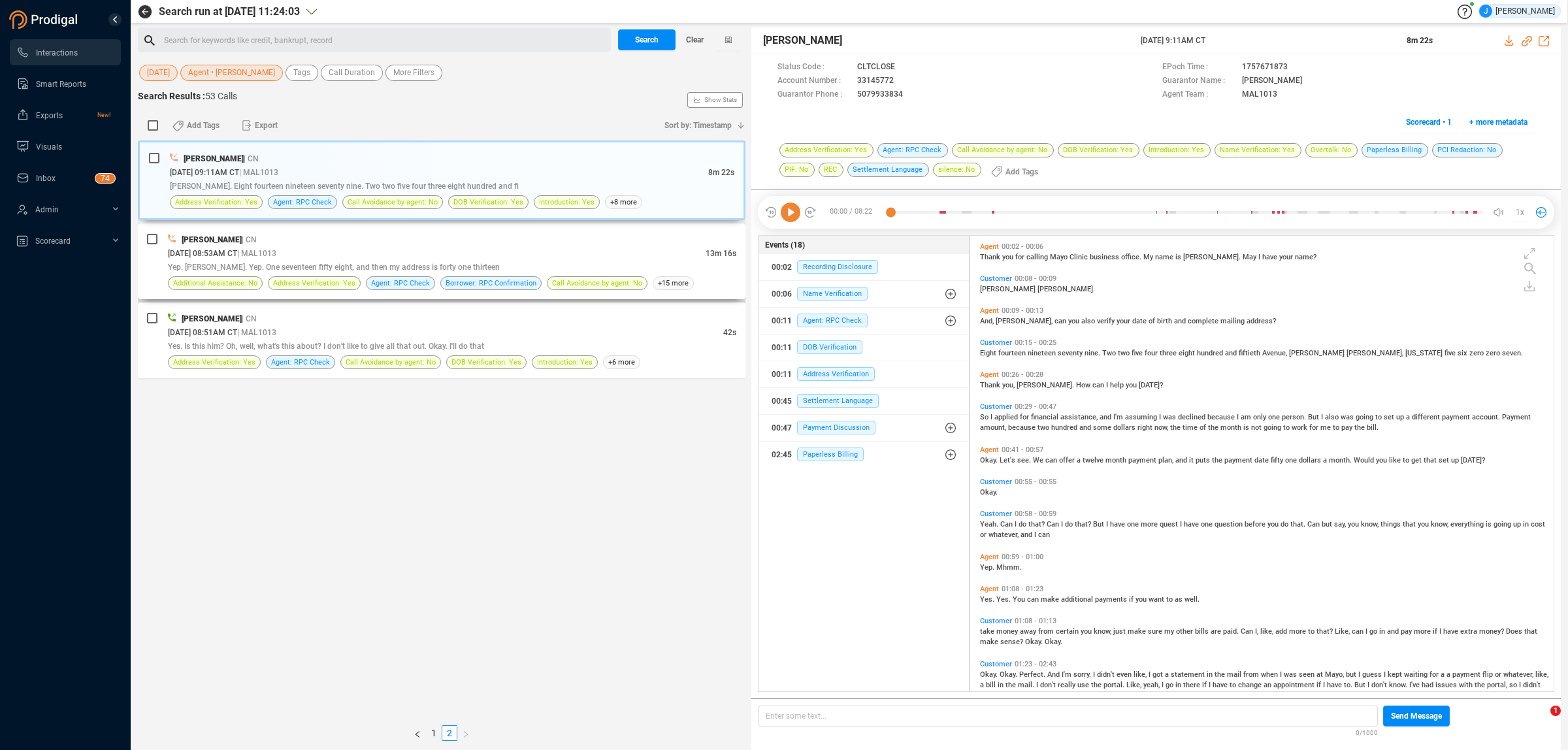
click at [334, 242] on div "[PERSON_NAME] | CN" at bounding box center [452, 240] width 568 height 14
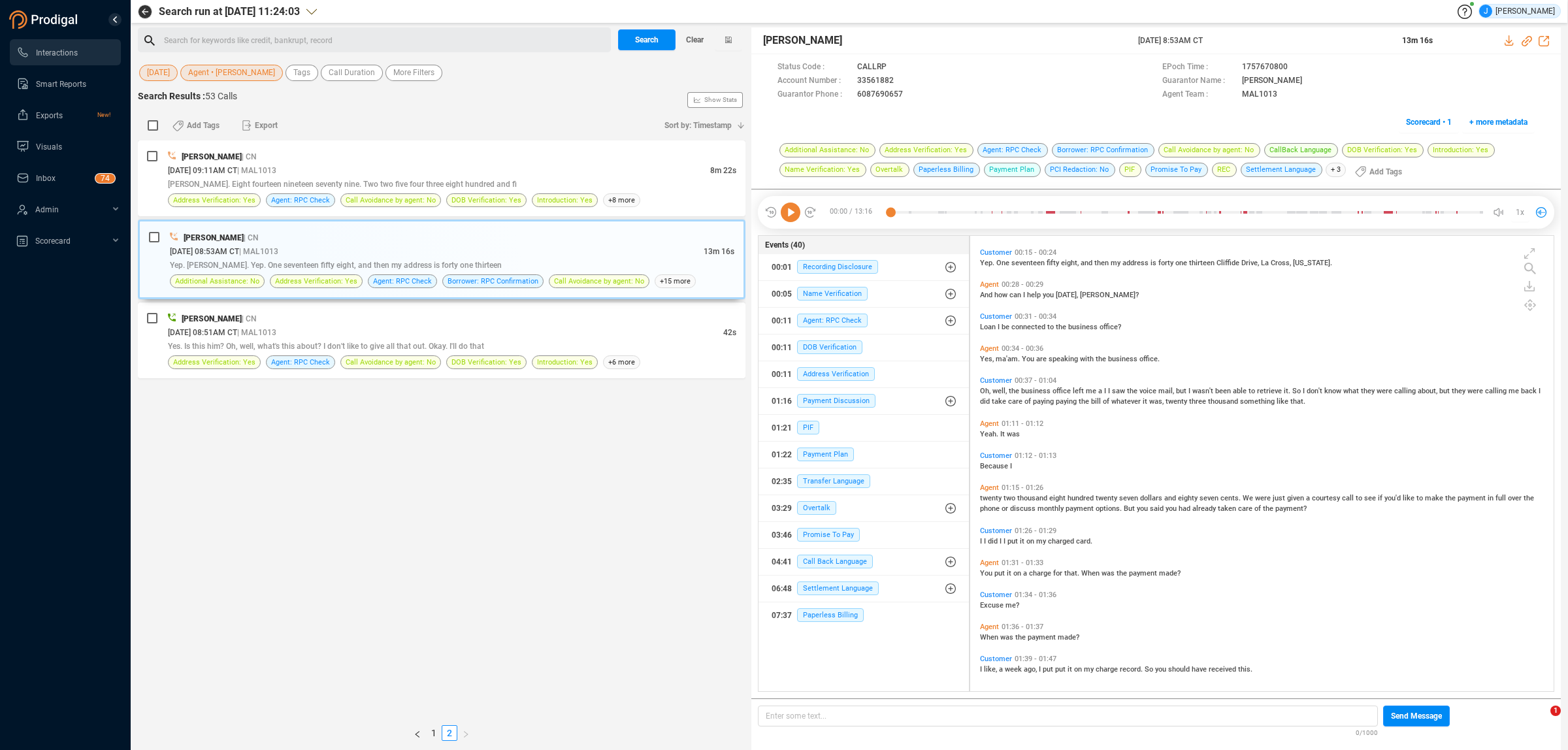
scroll to position [0, 0]
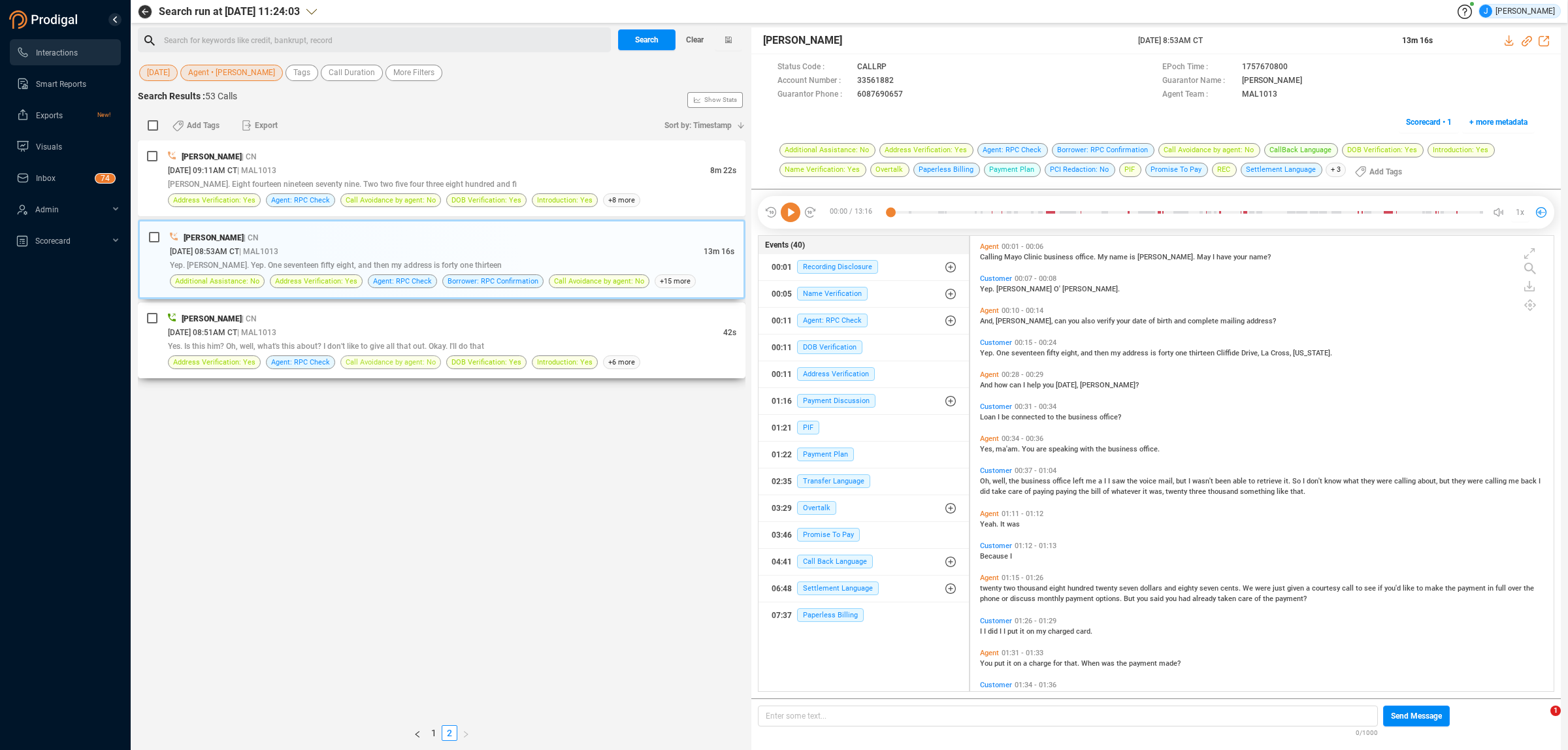
click at [555, 497] on div "[PERSON_NAME] | CN [DATE] 09:11AM CT | MAL1013 8m 22s [PERSON_NAME]. Eight four…" at bounding box center [442, 429] width 608 height 578
click at [149, 66] on span "[DATE]" at bounding box center [158, 73] width 23 height 17
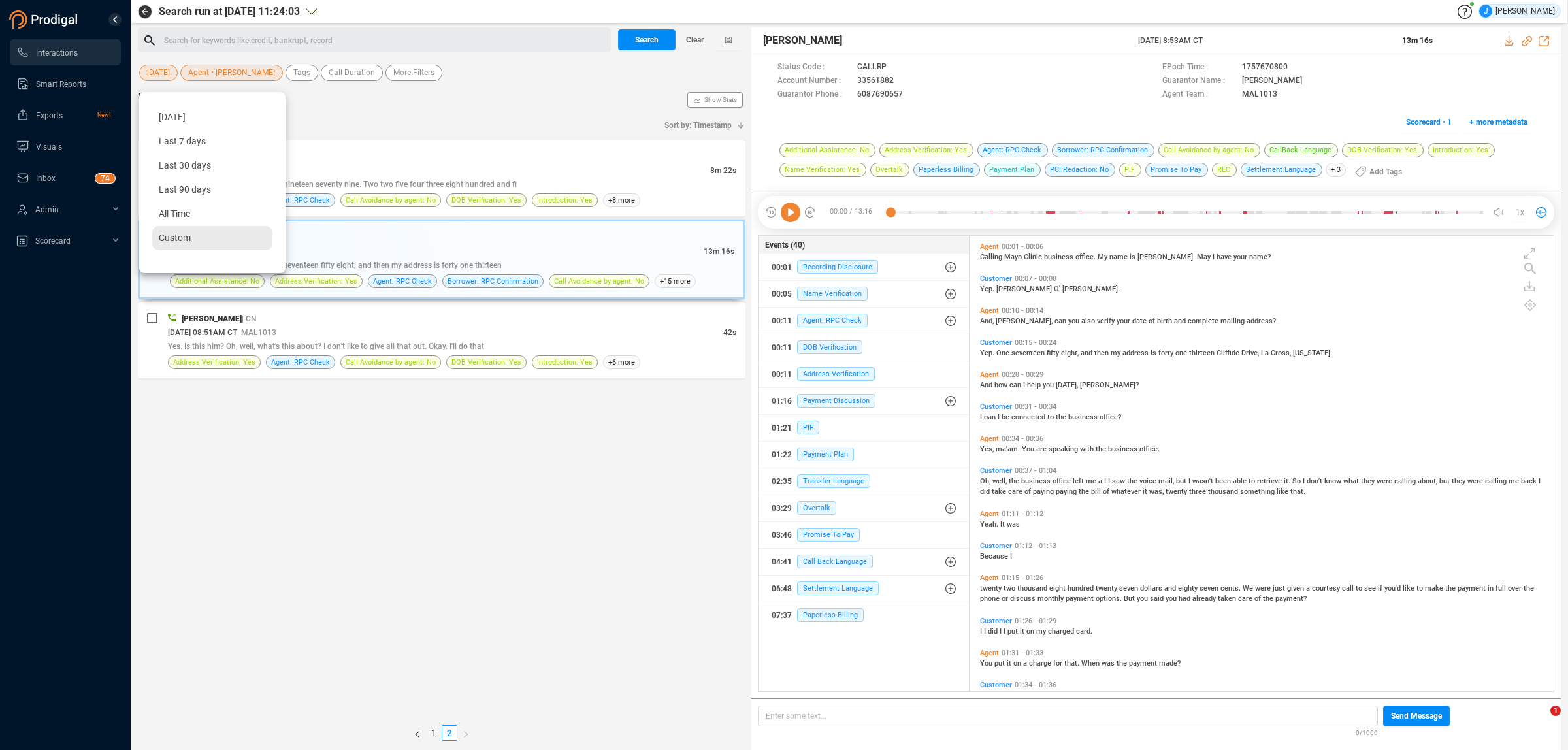
click at [178, 240] on span "Custom" at bounding box center [175, 238] width 32 height 10
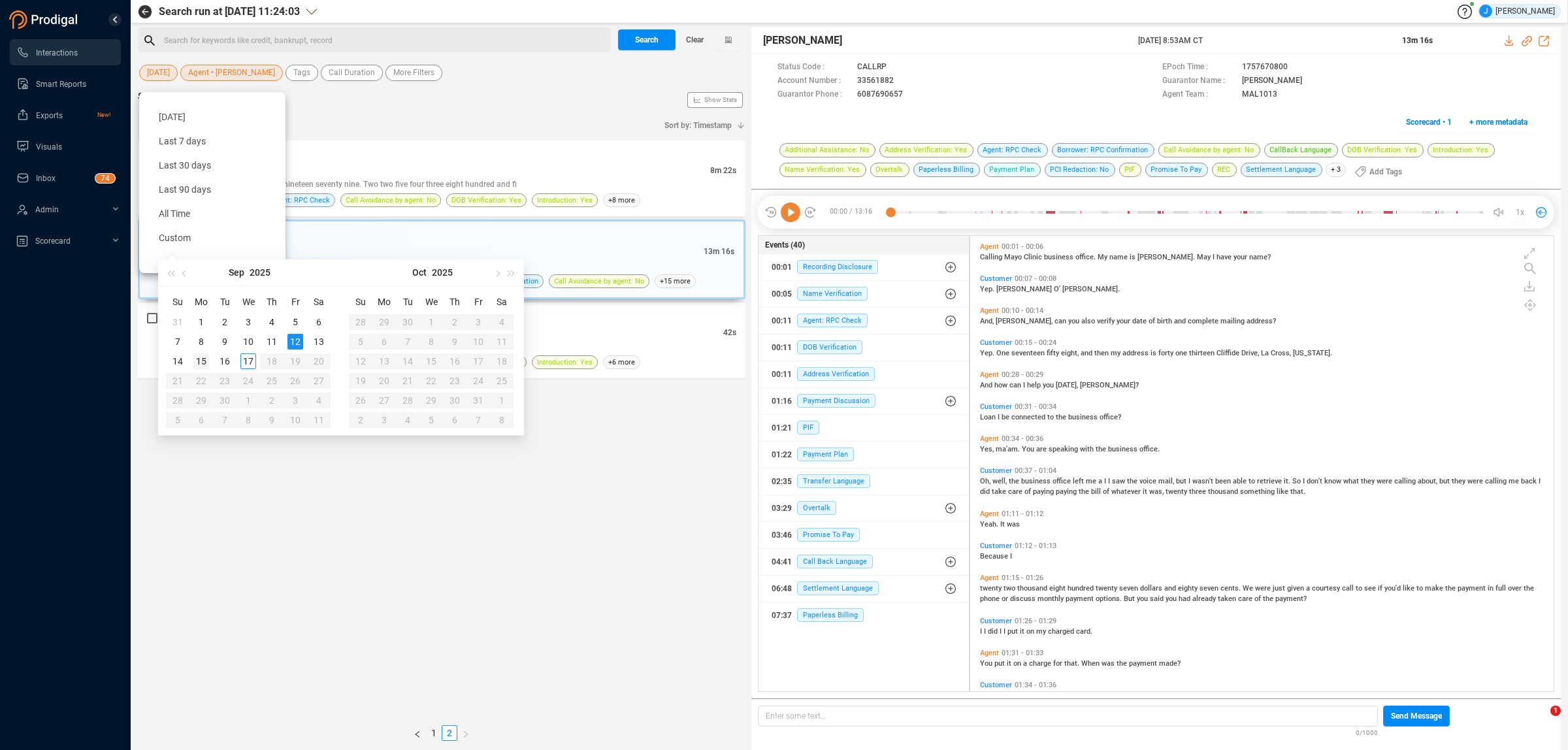
type input "[DATE]"
click at [202, 360] on div "15" at bounding box center [201, 361] width 16 height 16
click at [201, 360] on div "15" at bounding box center [201, 361] width 16 height 16
type input "[DATE]"
click at [201, 360] on div "15" at bounding box center [201, 361] width 16 height 16
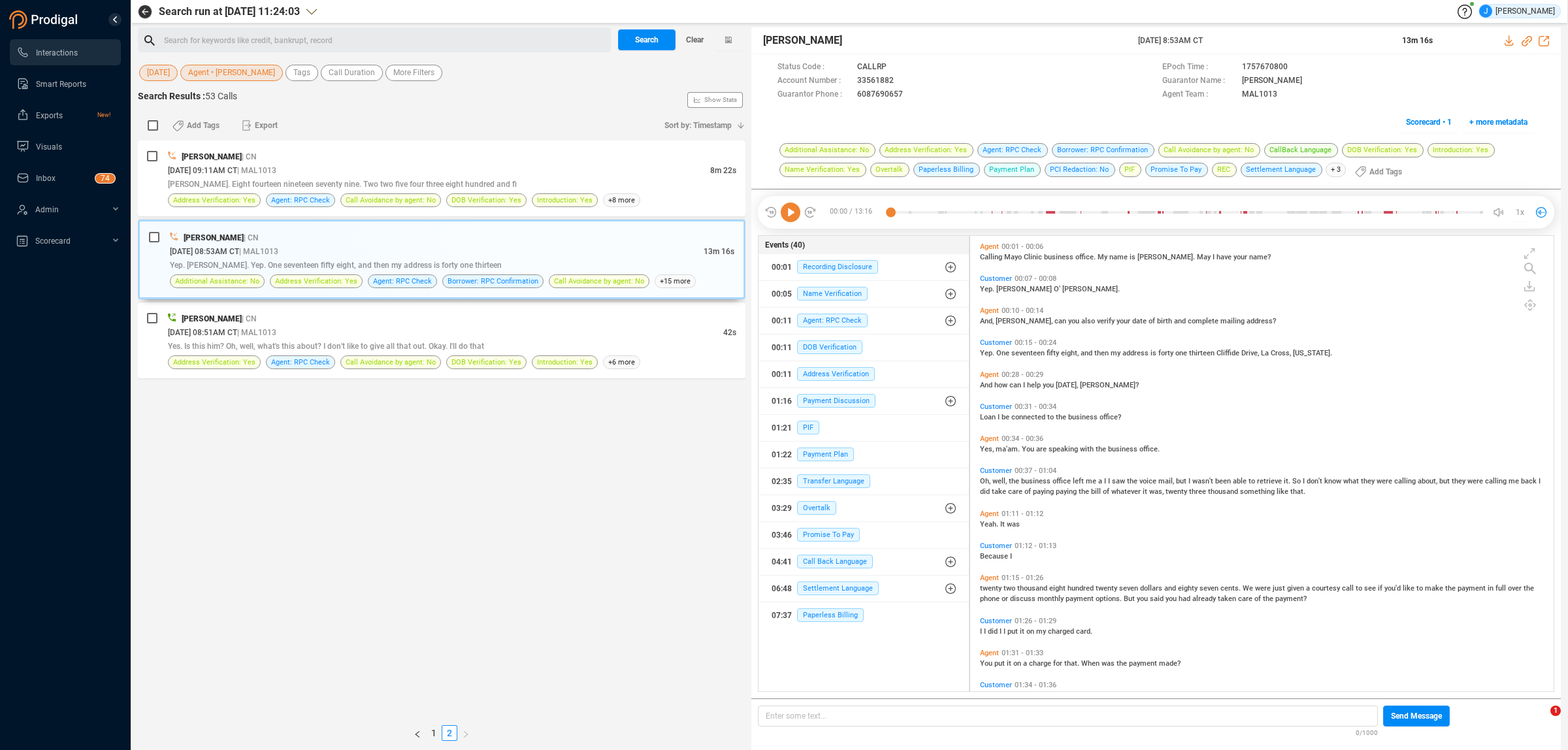
click at [258, 72] on span "Agent • [PERSON_NAME]" at bounding box center [231, 73] width 87 height 17
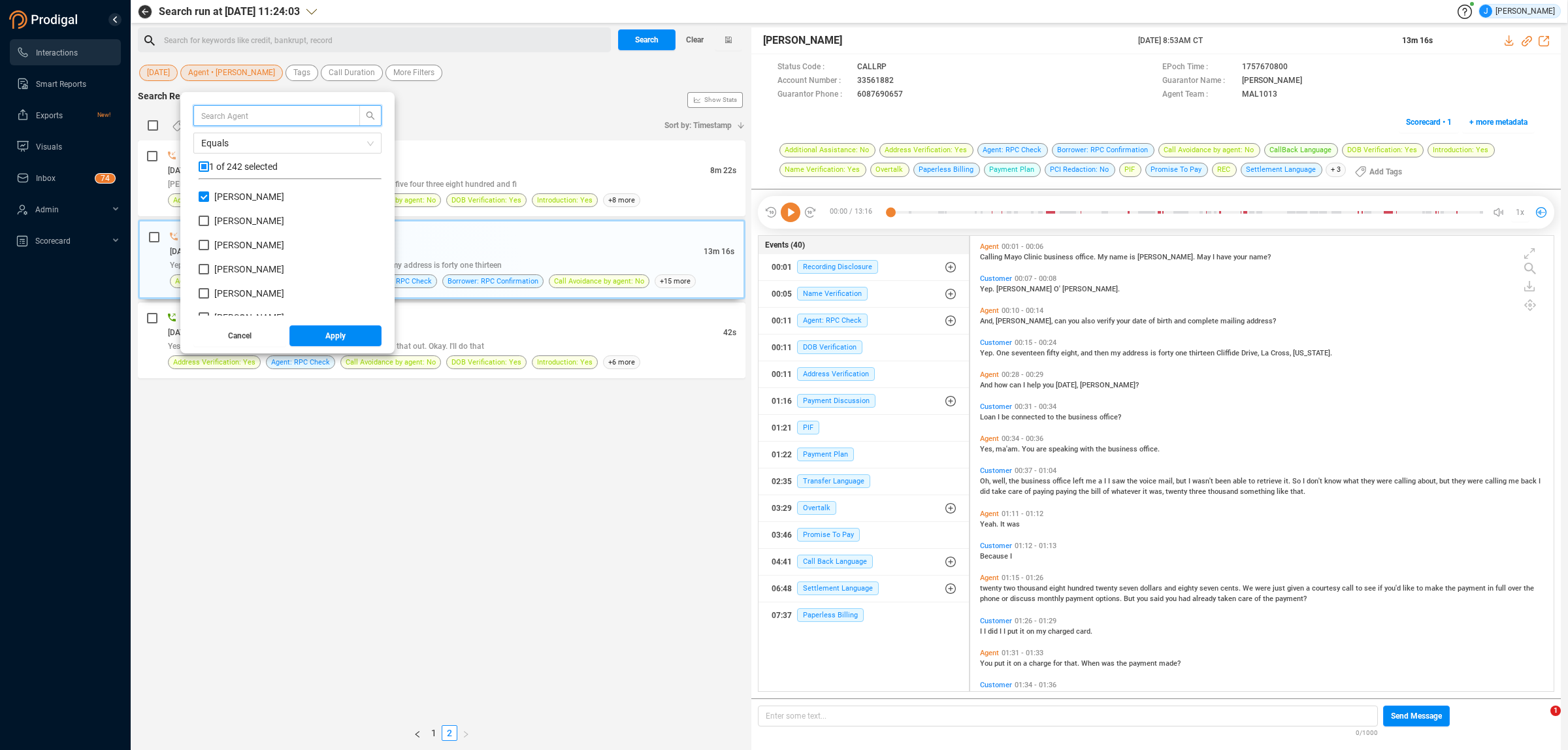
scroll to position [122, 176]
click at [213, 198] on span "[PERSON_NAME]" at bounding box center [249, 196] width 80 height 10
click at [209, 198] on input "[PERSON_NAME]" at bounding box center [203, 196] width 10 height 10
checkbox input "false"
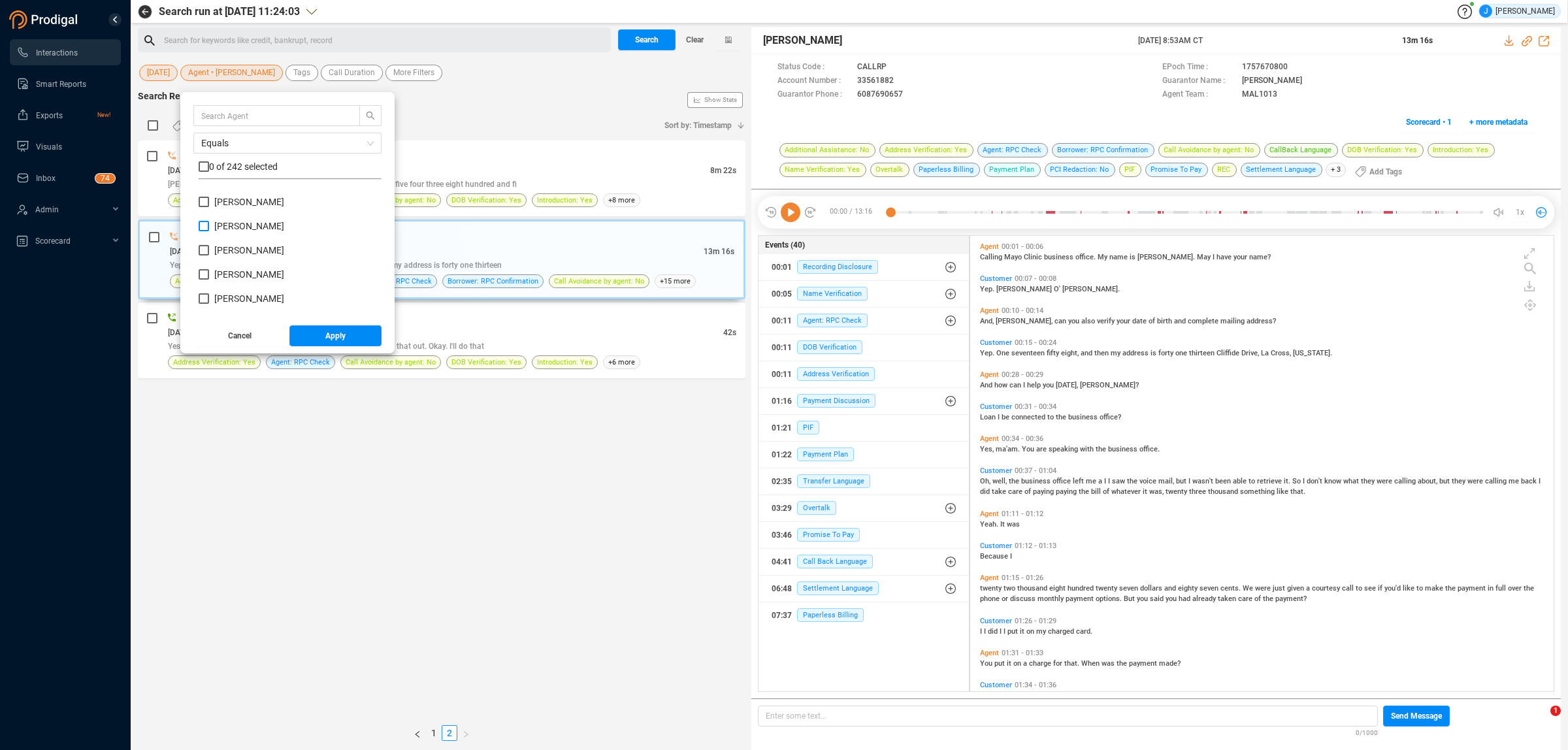
click at [209, 229] on input "[PERSON_NAME]" at bounding box center [203, 226] width 10 height 10
checkbox input "true"
click at [354, 335] on button "Apply" at bounding box center [336, 336] width 93 height 21
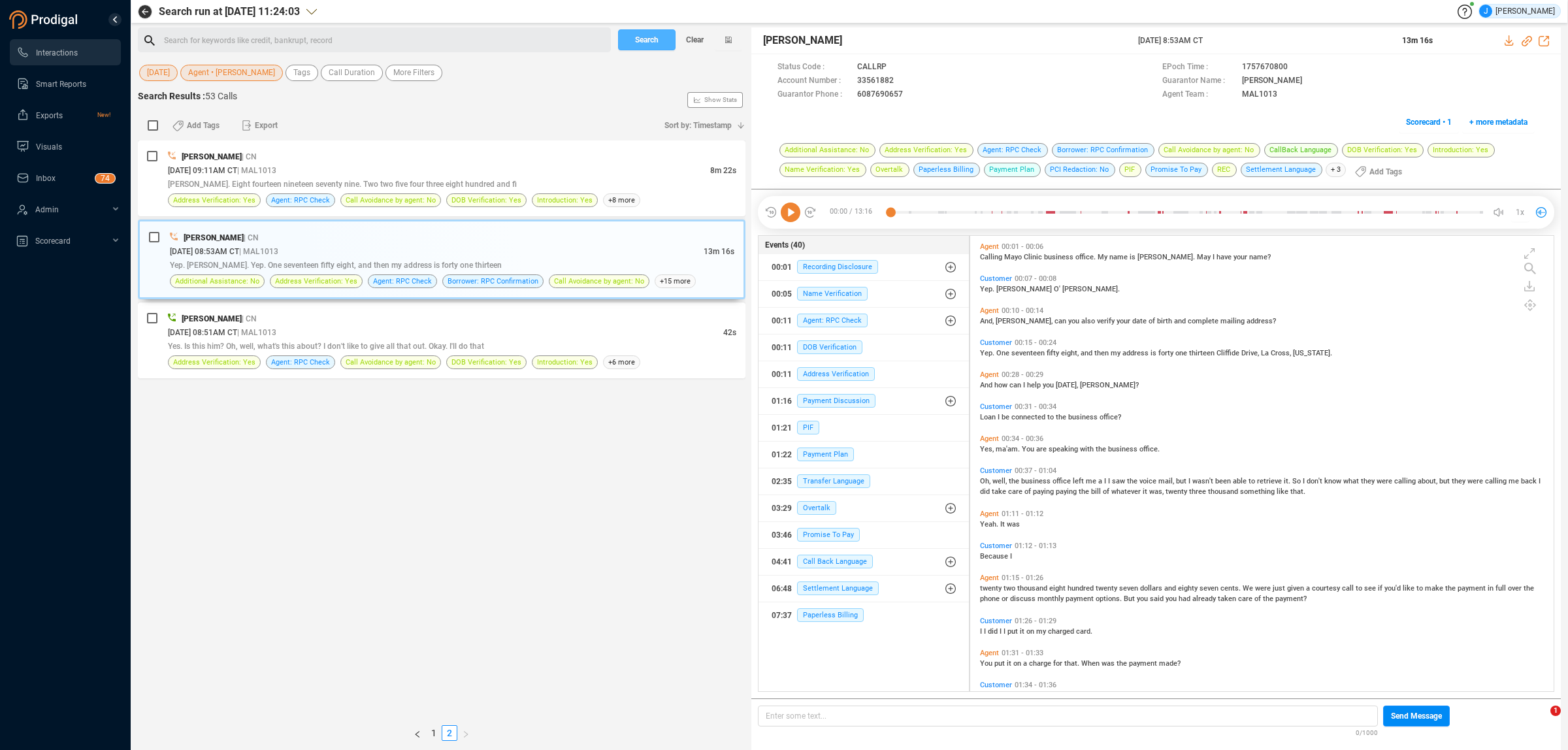
click at [647, 37] on span "Search" at bounding box center [647, 40] width 23 height 21
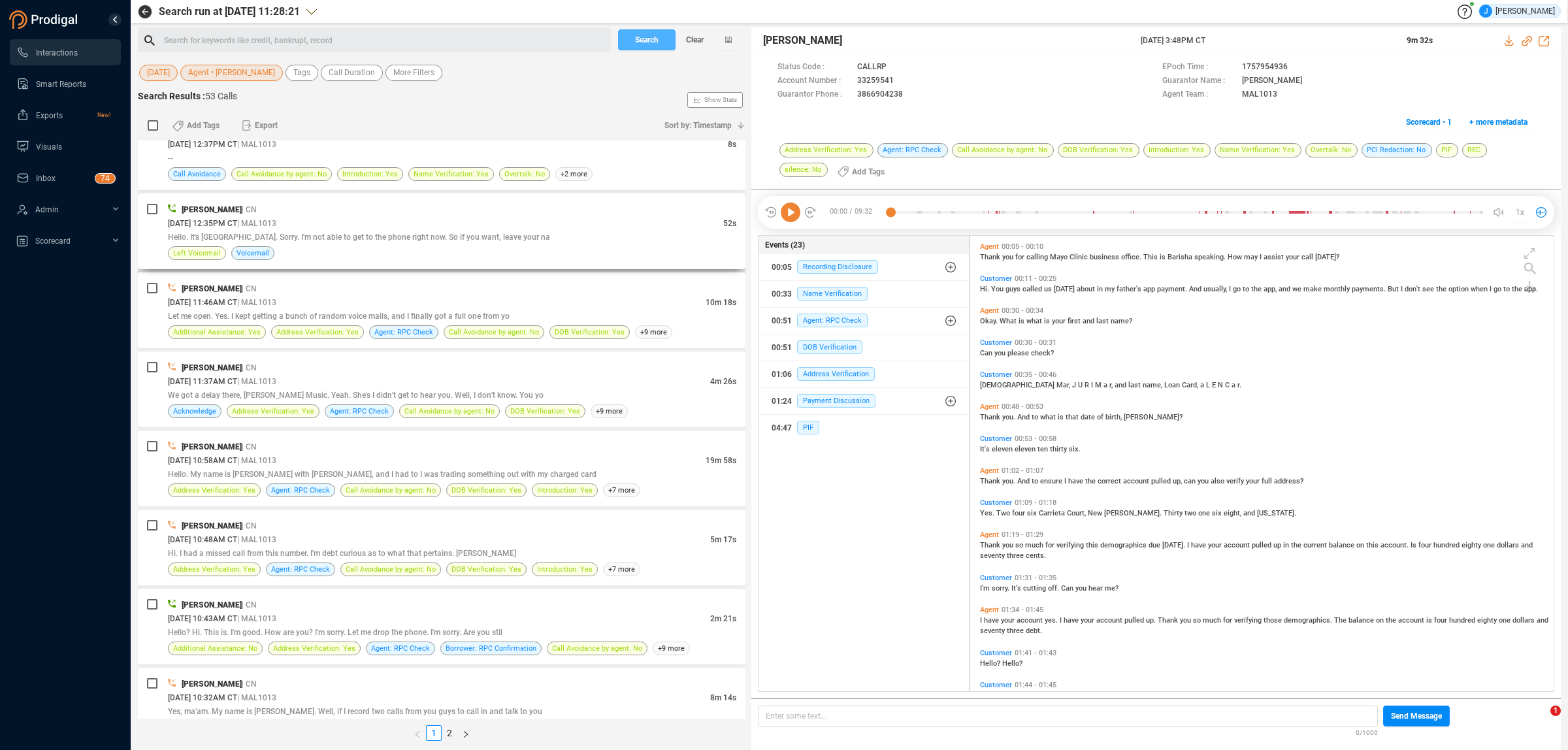
scroll to position [3021, 0]
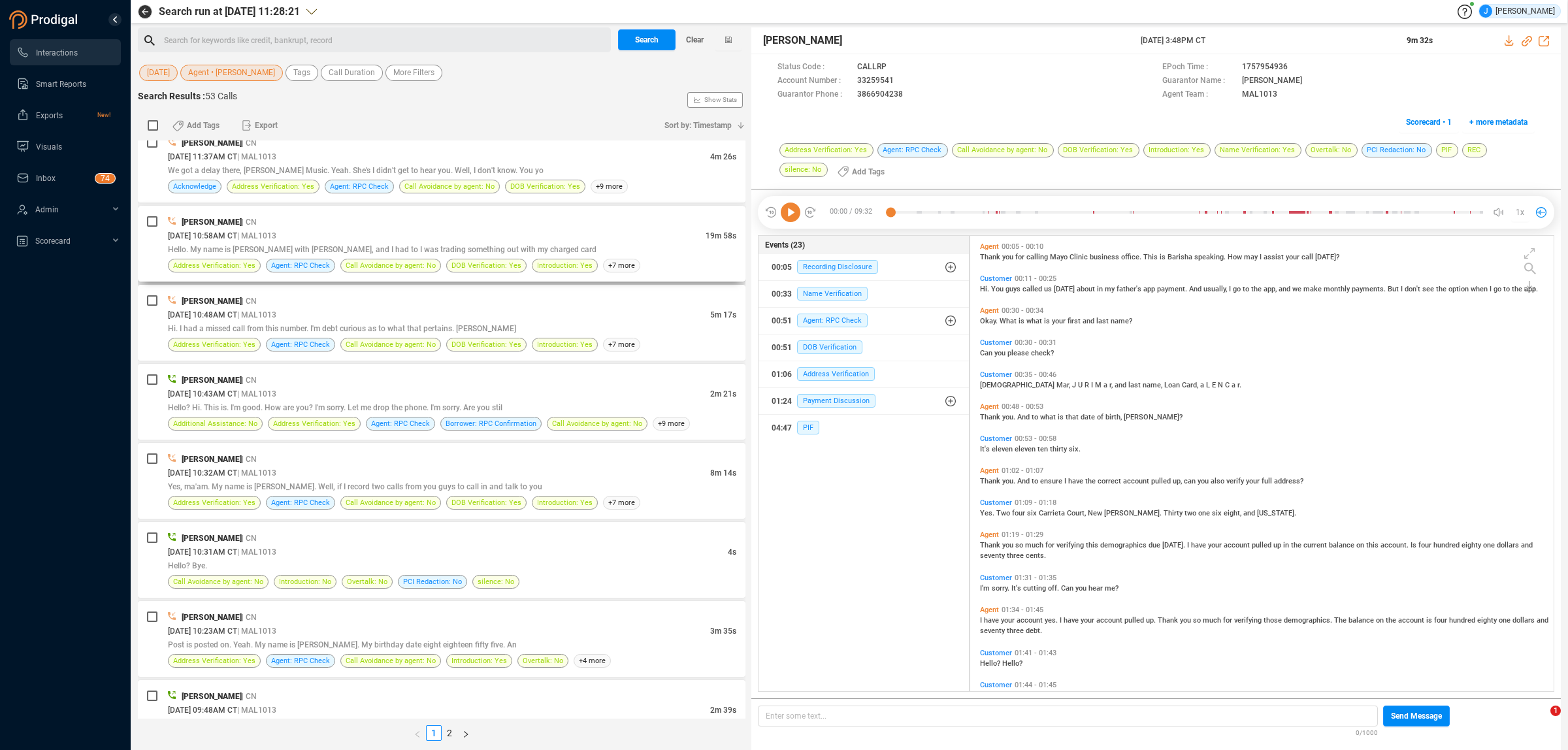
click at [357, 252] on div "Hello. My name is [PERSON_NAME] with [PERSON_NAME], and I had to I was trading …" at bounding box center [452, 249] width 568 height 14
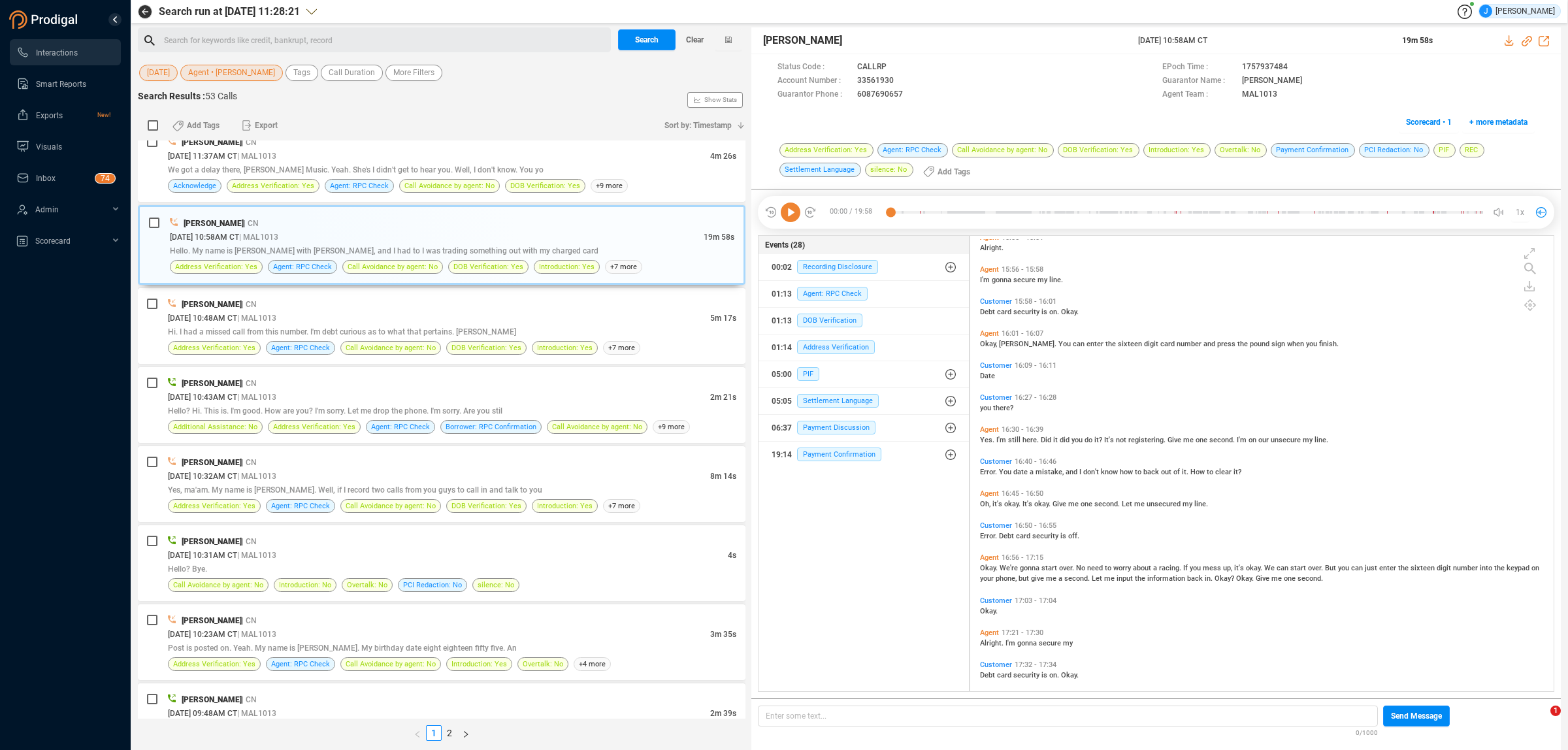
scroll to position [3184, 0]
